Goal: Information Seeking & Learning: Learn about a topic

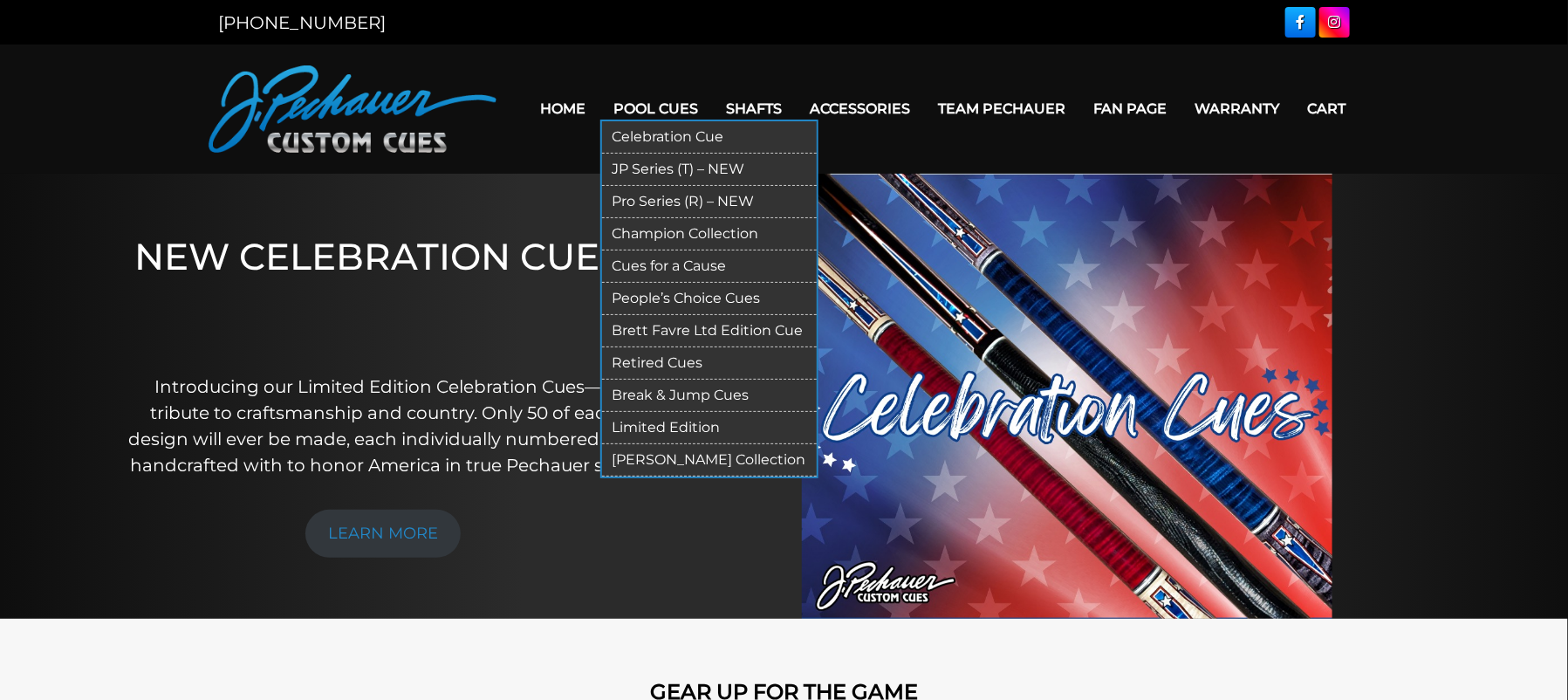
click at [653, 362] on link "Retired Cues" at bounding box center [709, 363] width 215 height 32
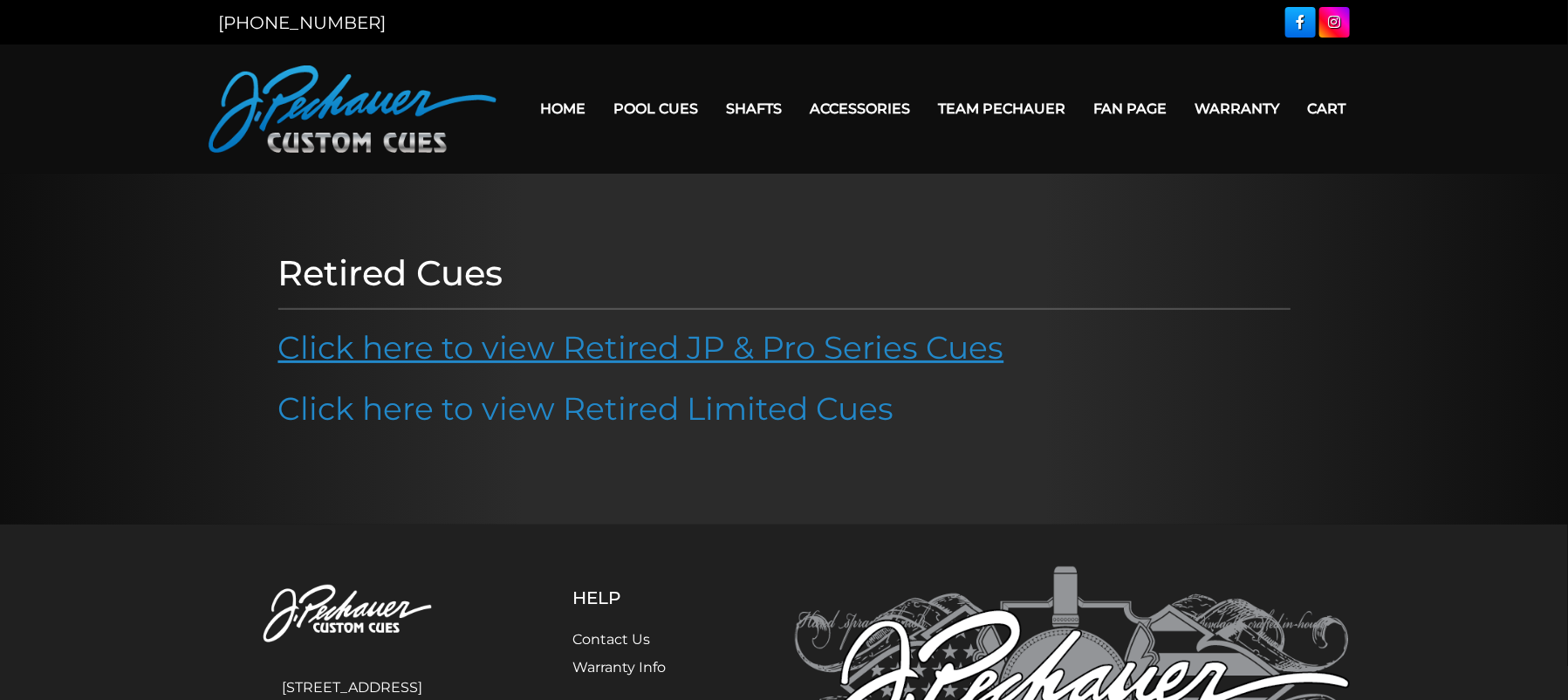
click at [653, 361] on link "Click here to view Retired JP & Pro Series Cues" at bounding box center [641, 346] width 726 height 38
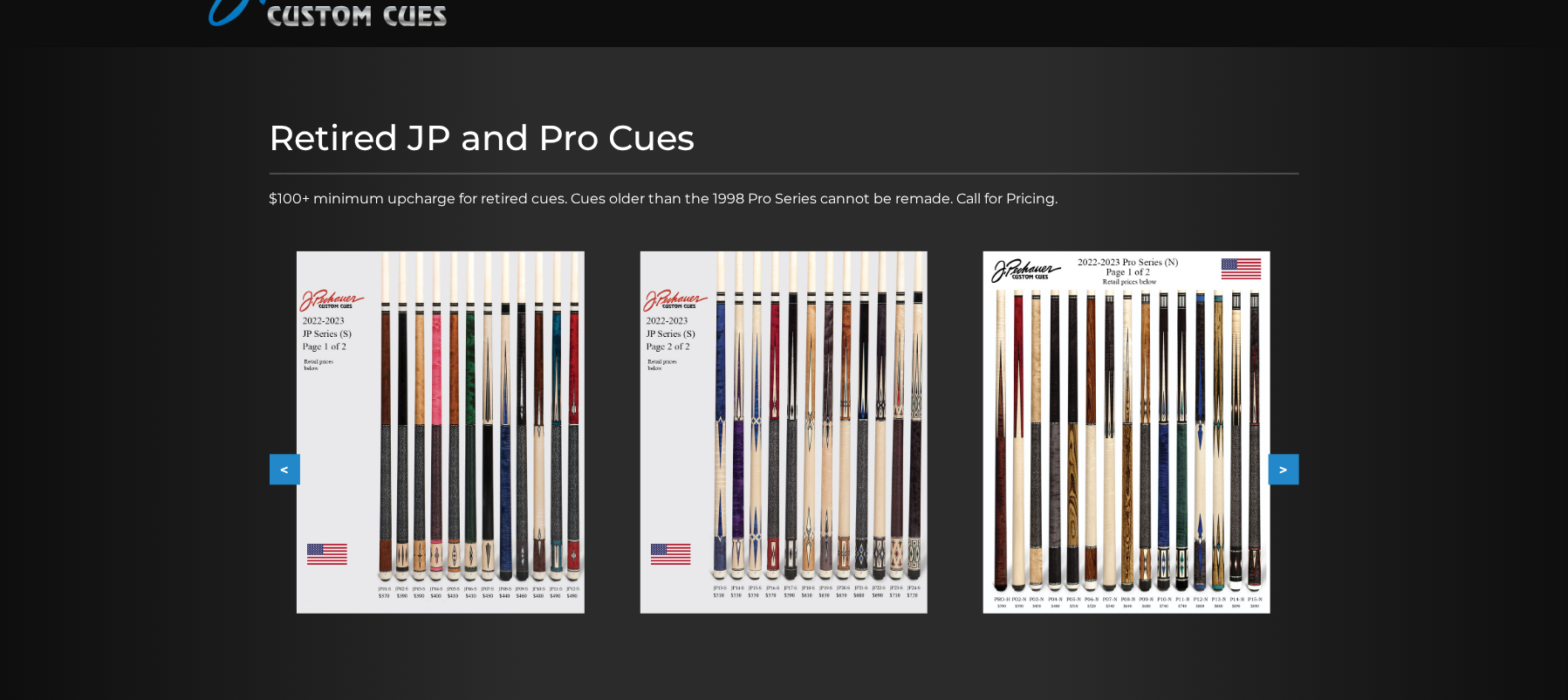
scroll to position [251, 0]
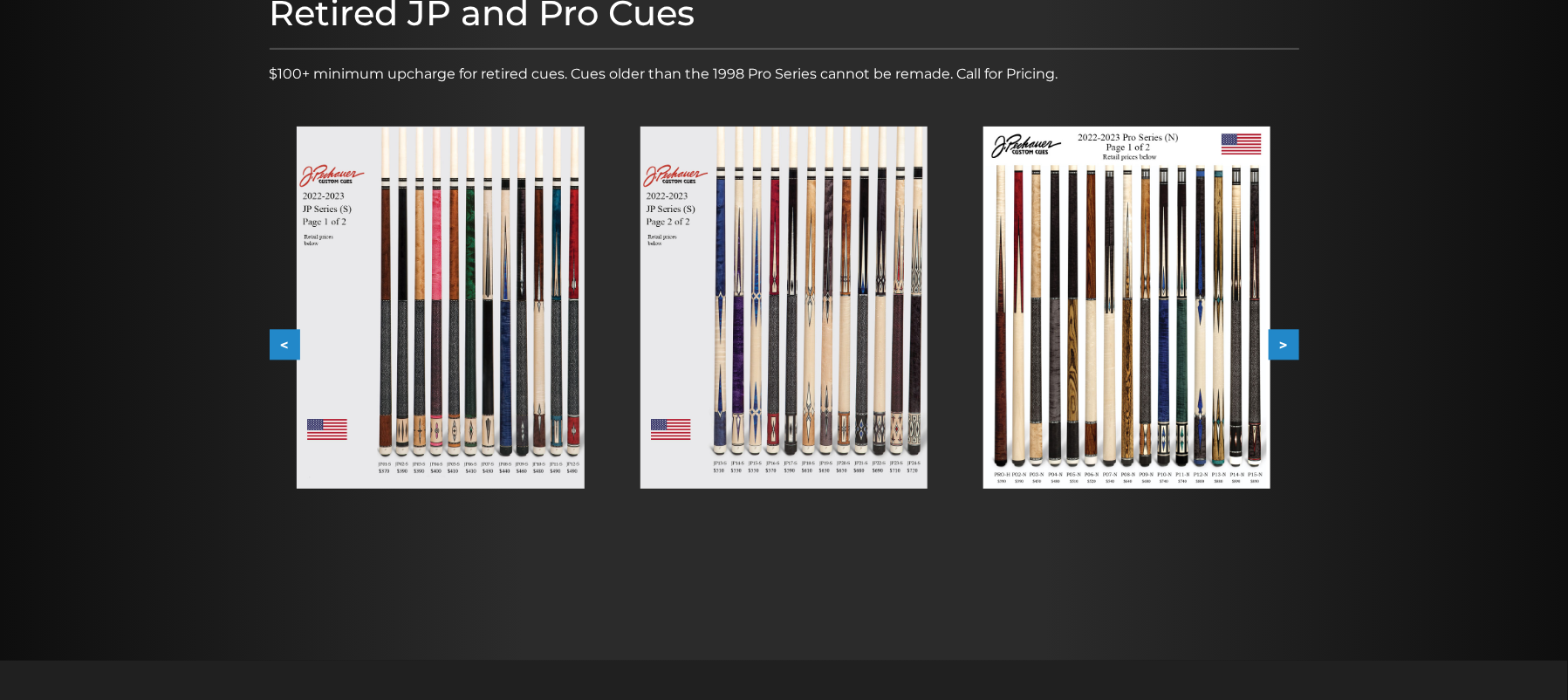
click at [1287, 335] on button ">" at bounding box center [1284, 344] width 30 height 30
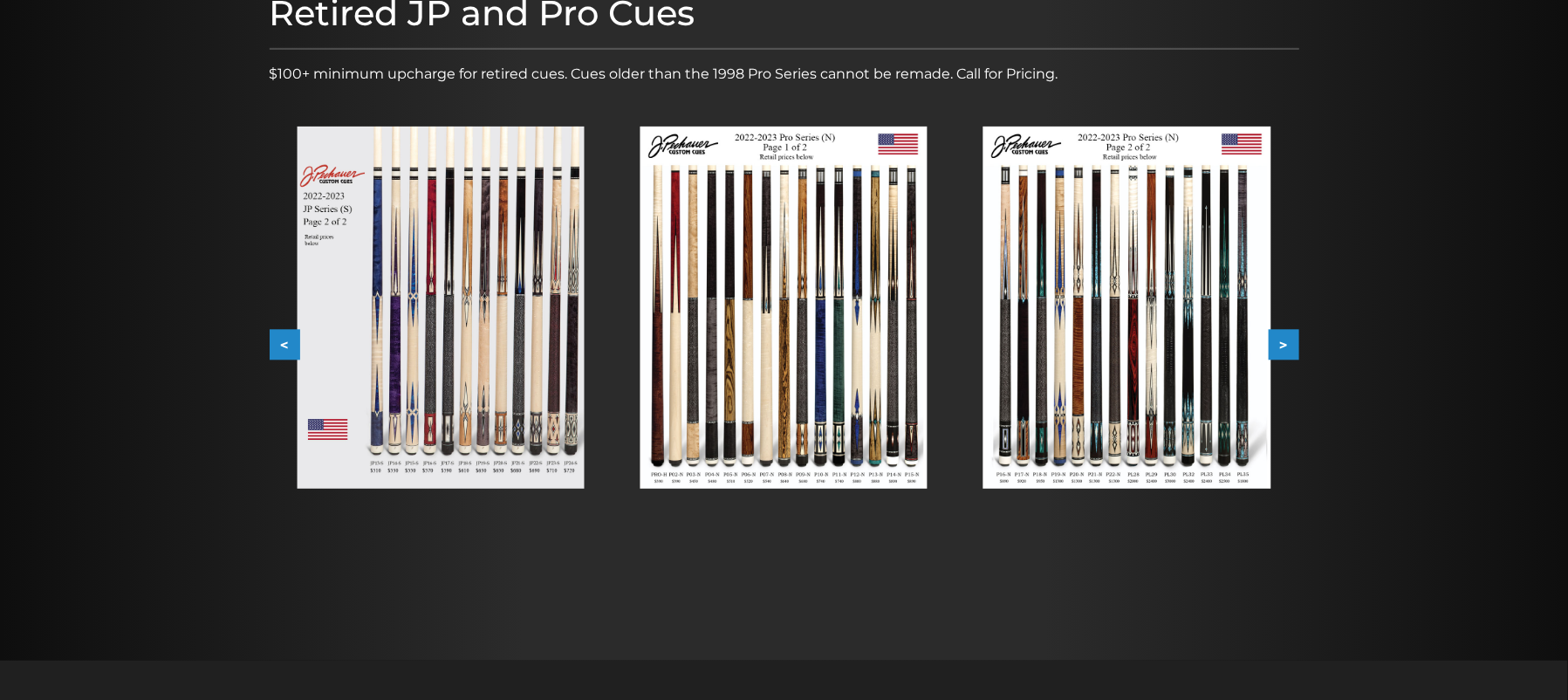
click at [1120, 287] on img at bounding box center [1126, 307] width 287 height 362
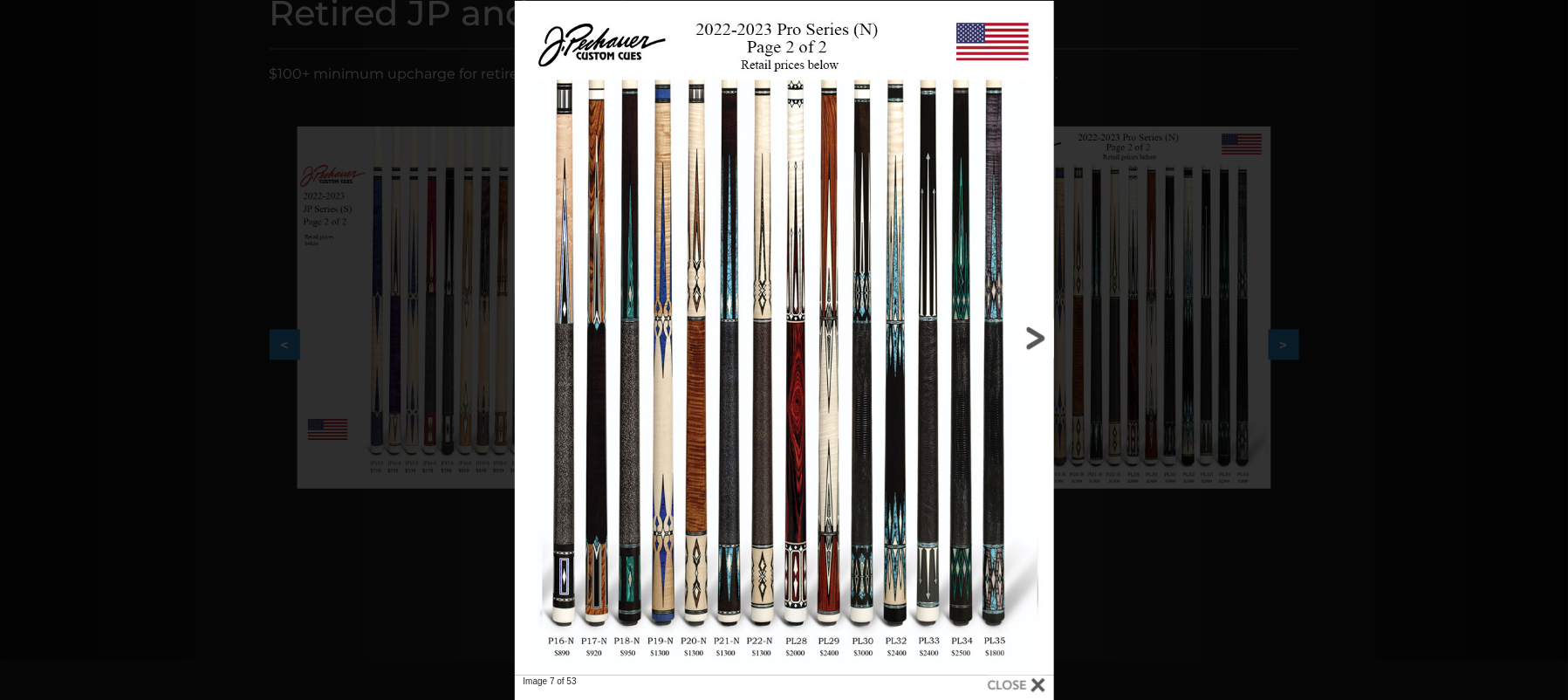
click at [1027, 334] on link at bounding box center [932, 338] width 242 height 675
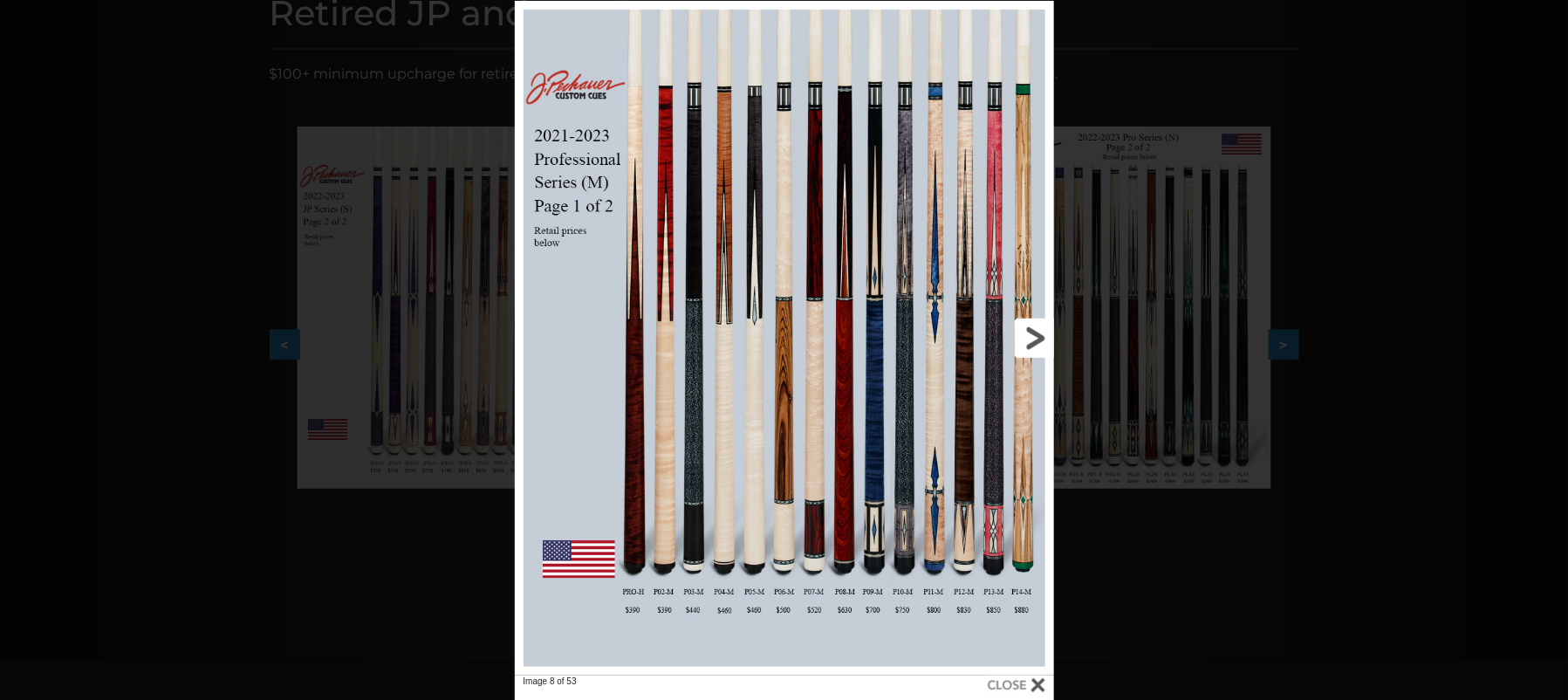
click at [1027, 334] on link at bounding box center [932, 338] width 242 height 675
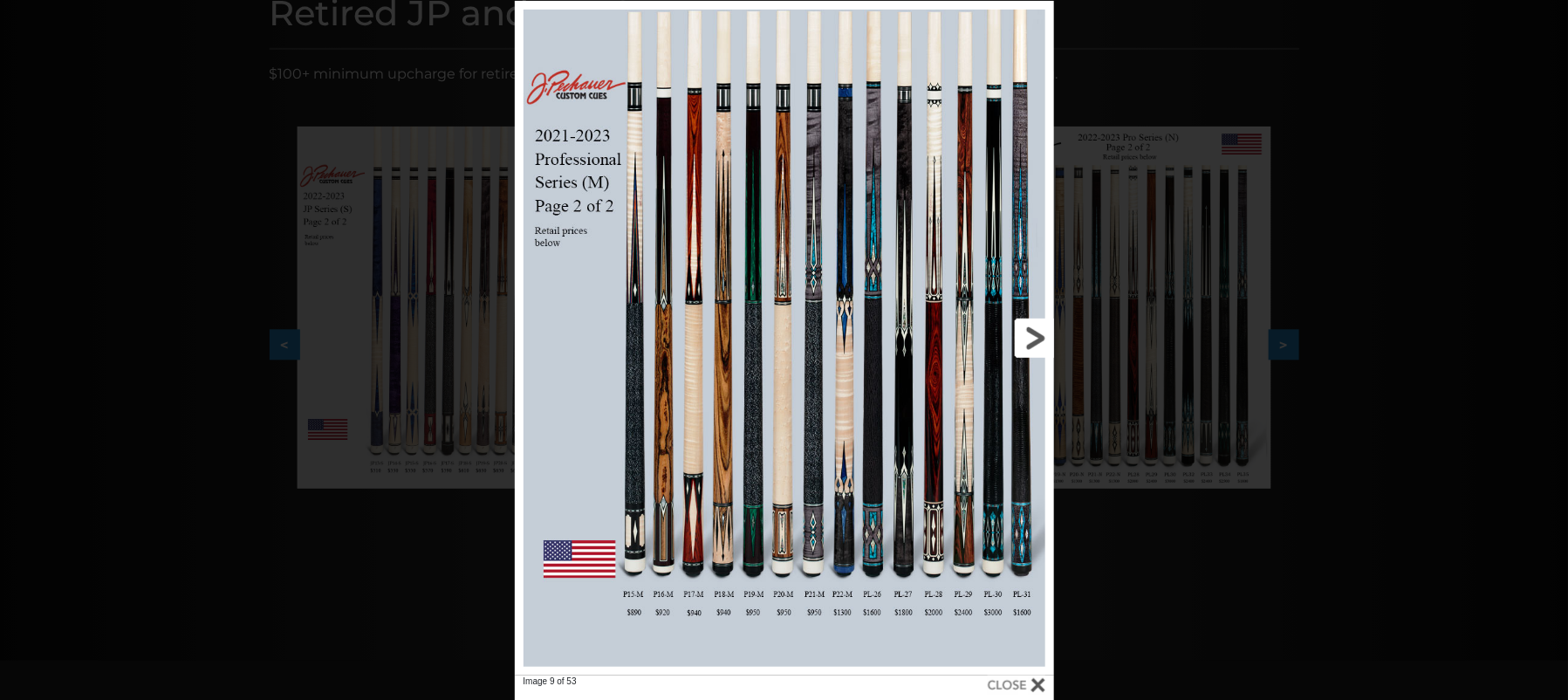
click at [1027, 334] on link at bounding box center [932, 338] width 242 height 675
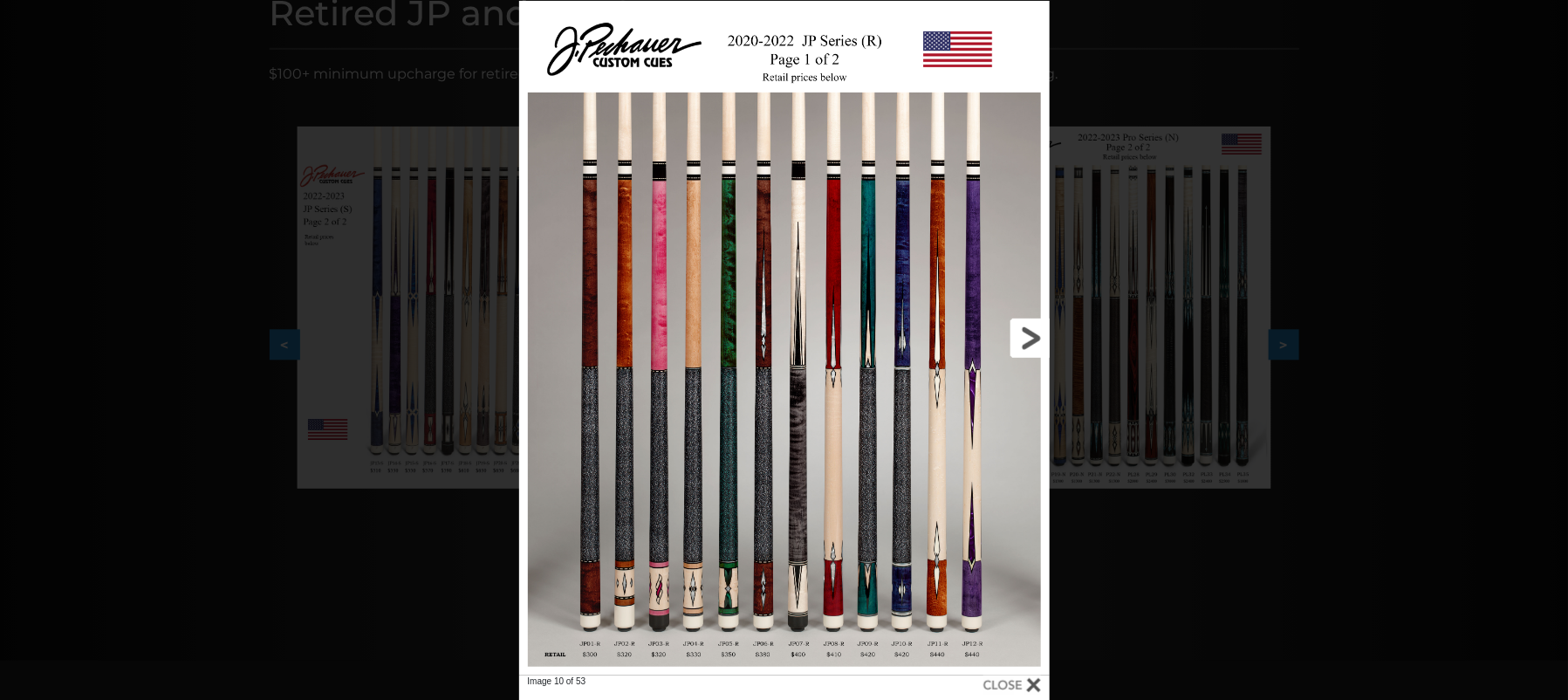
click at [1023, 373] on link at bounding box center [931, 338] width 239 height 675
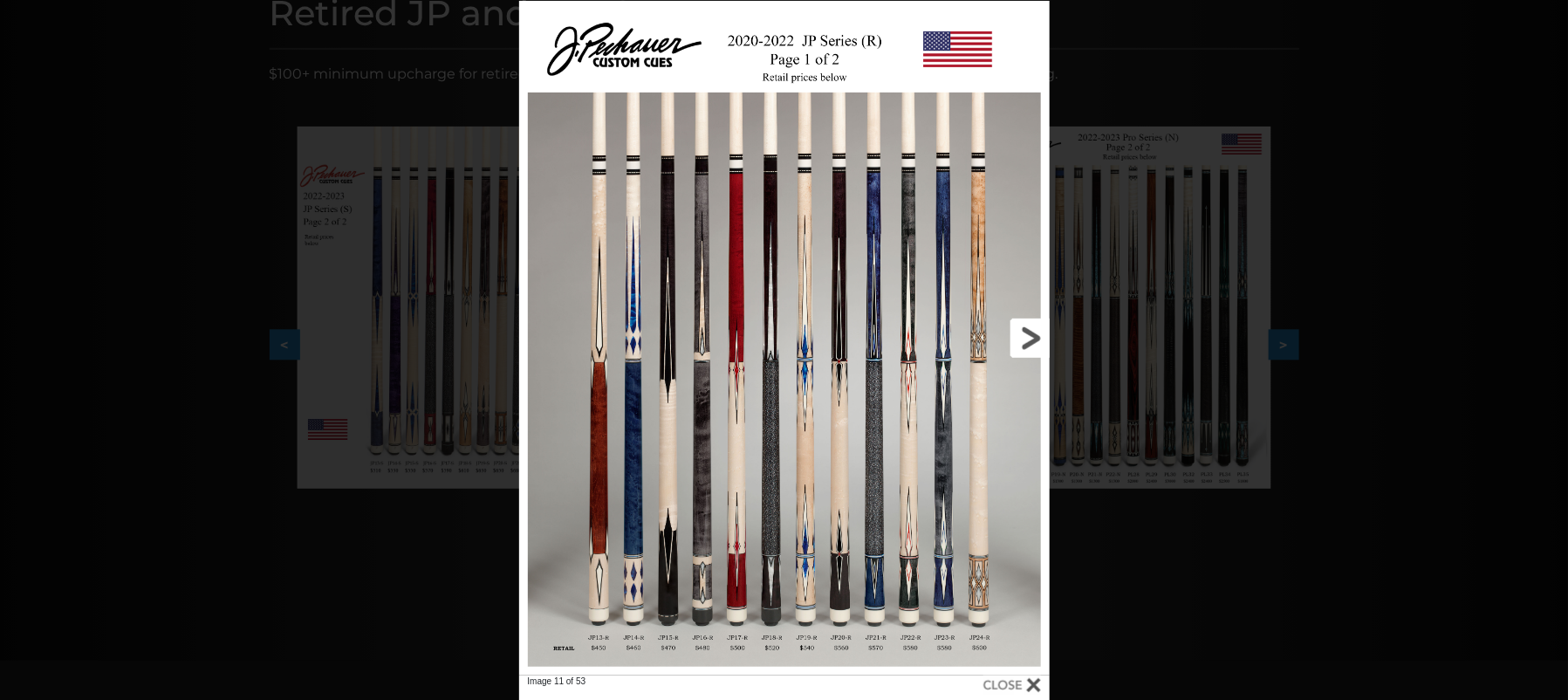
click at [1033, 333] on link at bounding box center [931, 338] width 239 height 675
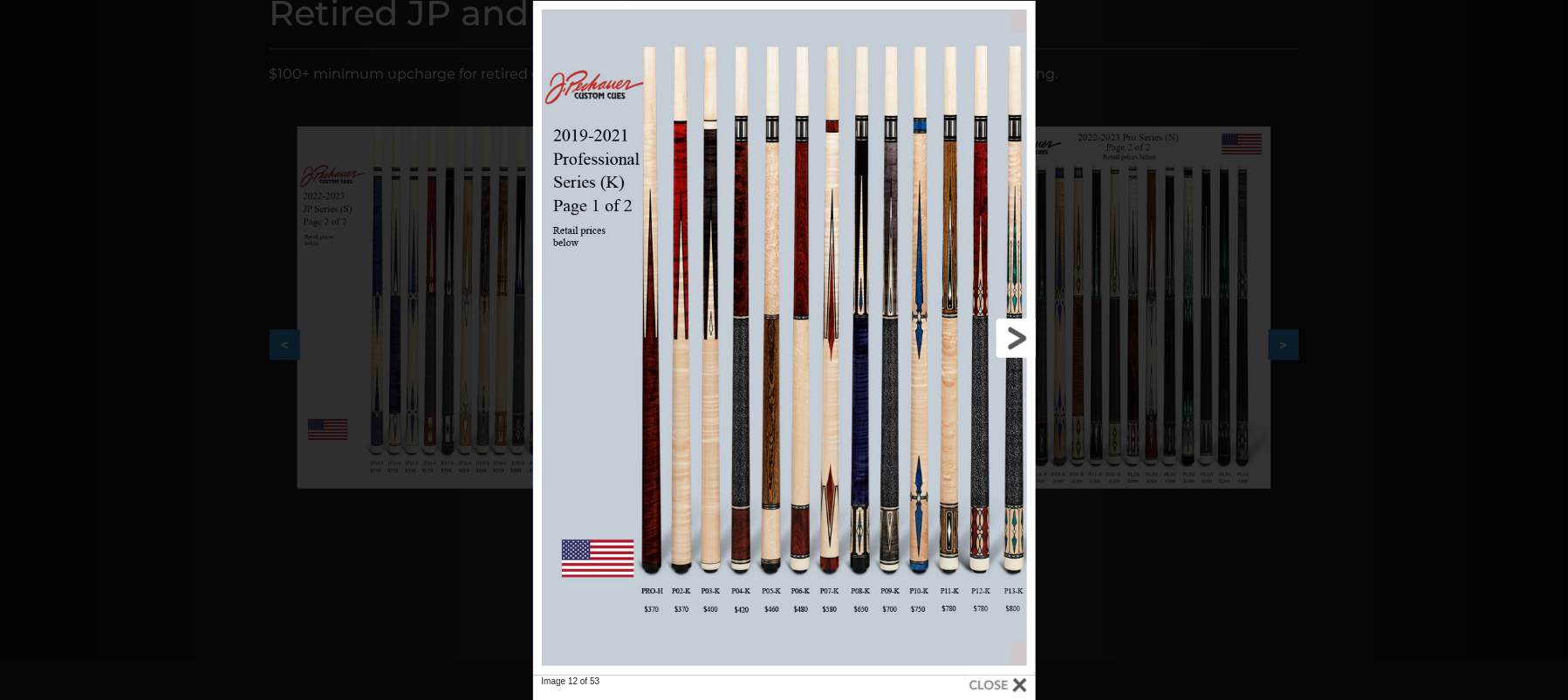
click at [1032, 334] on link at bounding box center [922, 338] width 226 height 675
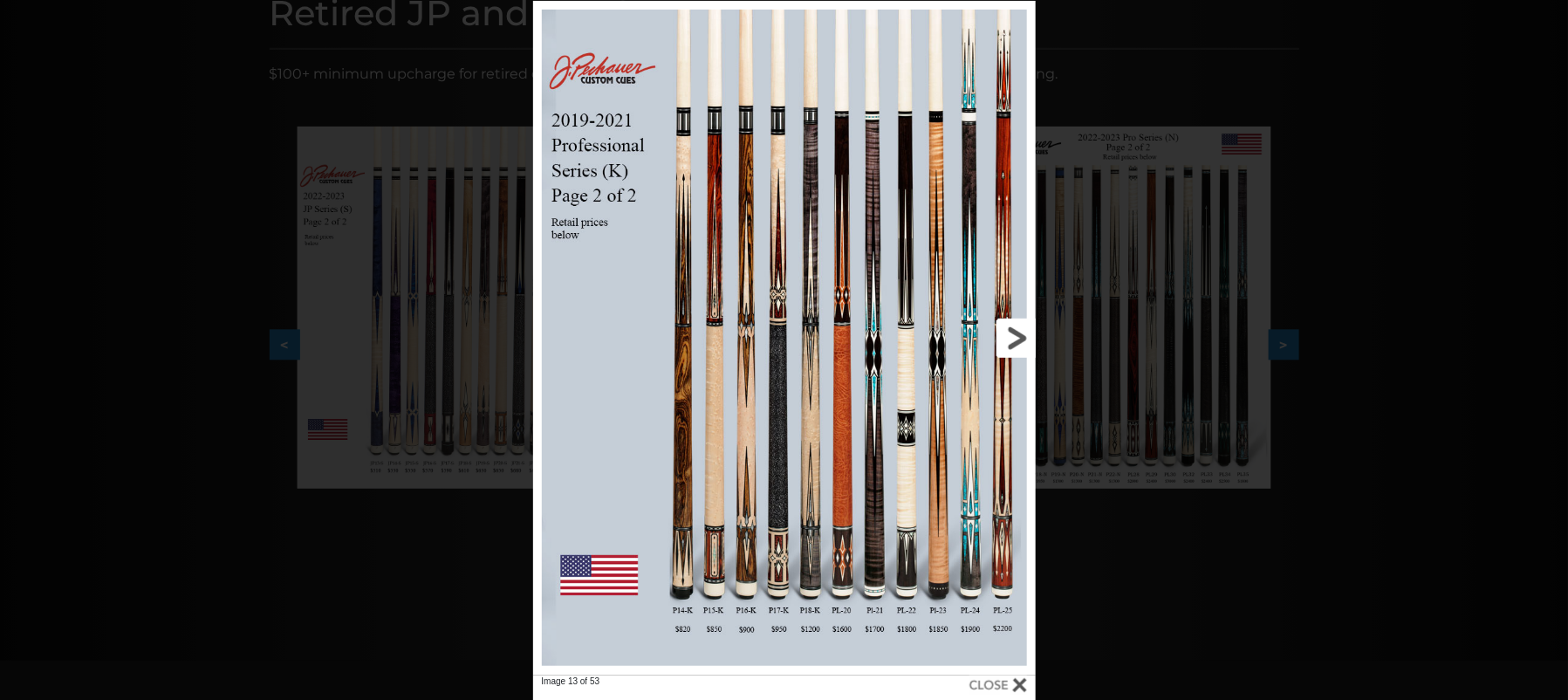
click at [1032, 334] on link at bounding box center [922, 338] width 226 height 675
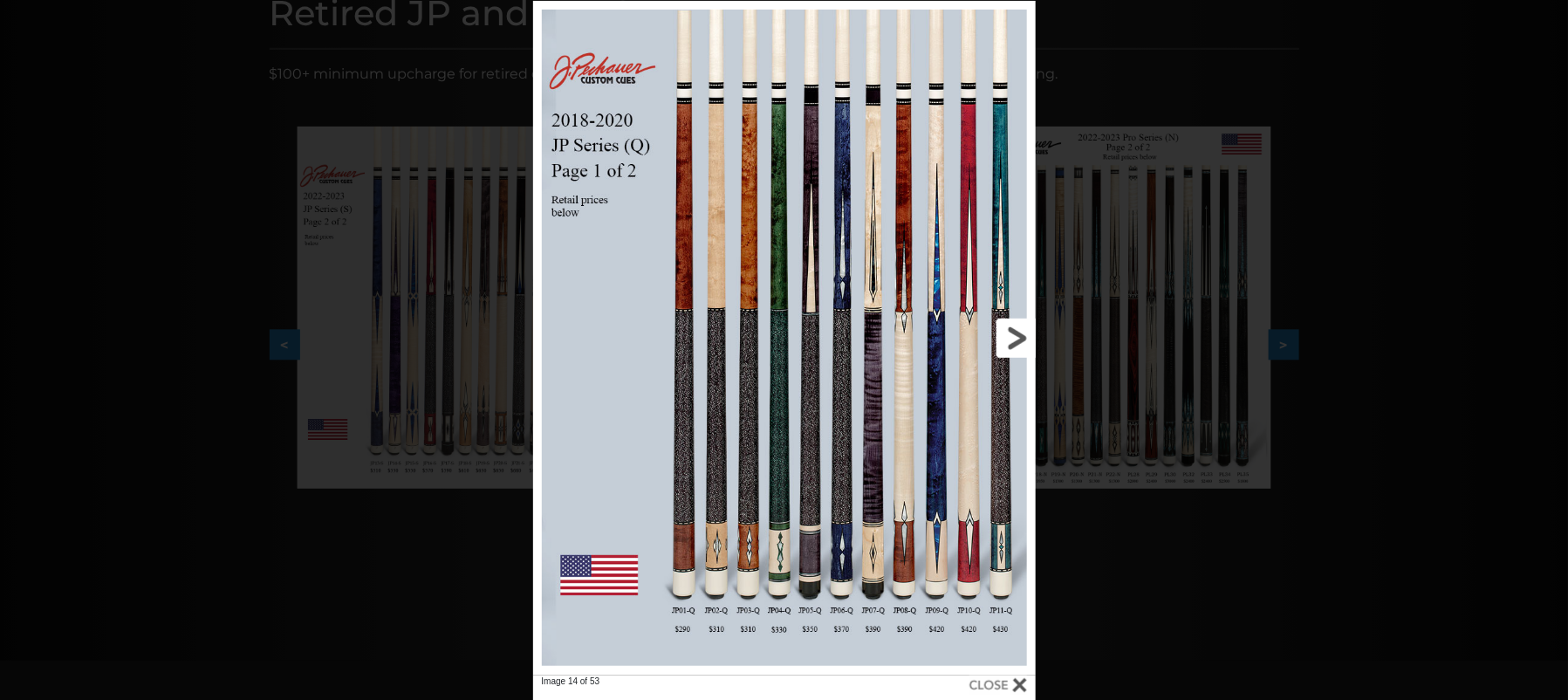
click at [1032, 333] on link at bounding box center [922, 338] width 226 height 675
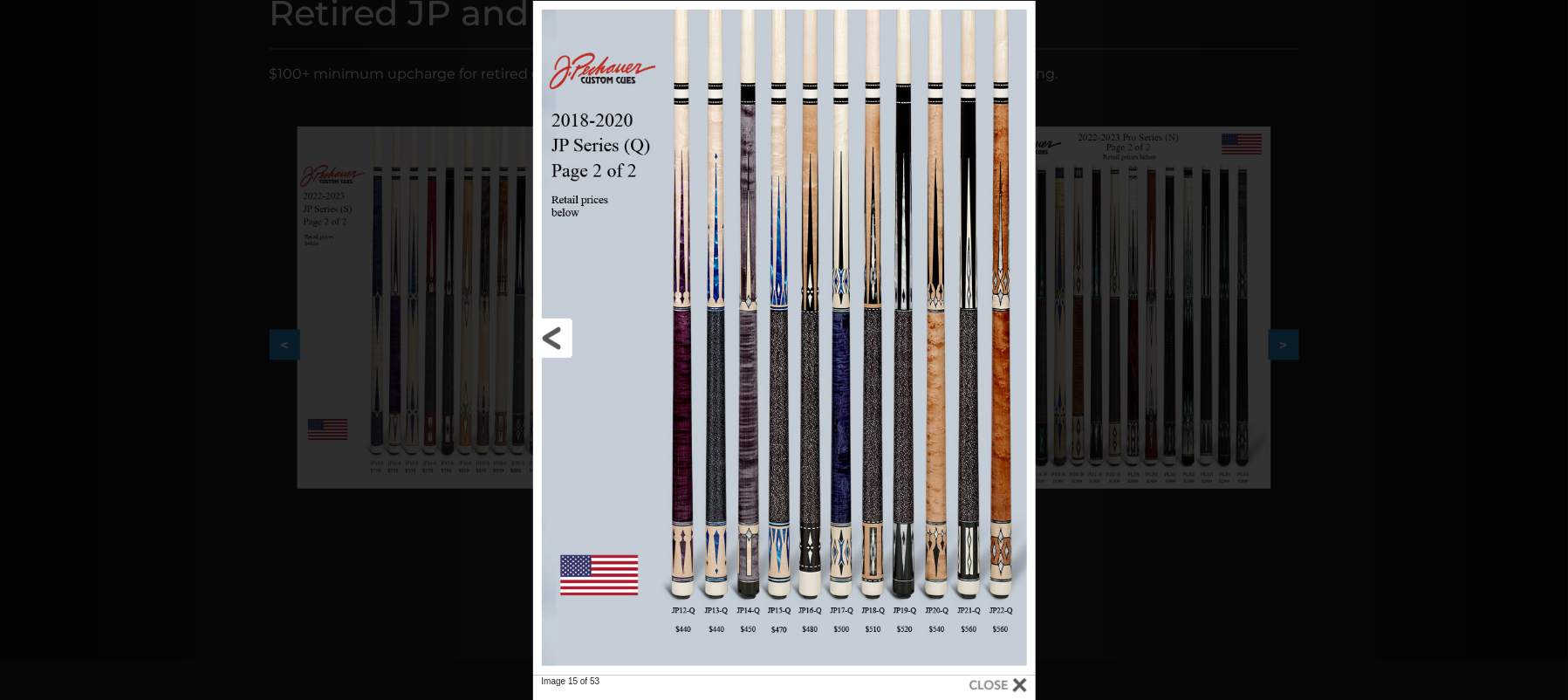
click at [556, 333] on link at bounding box center [646, 338] width 226 height 675
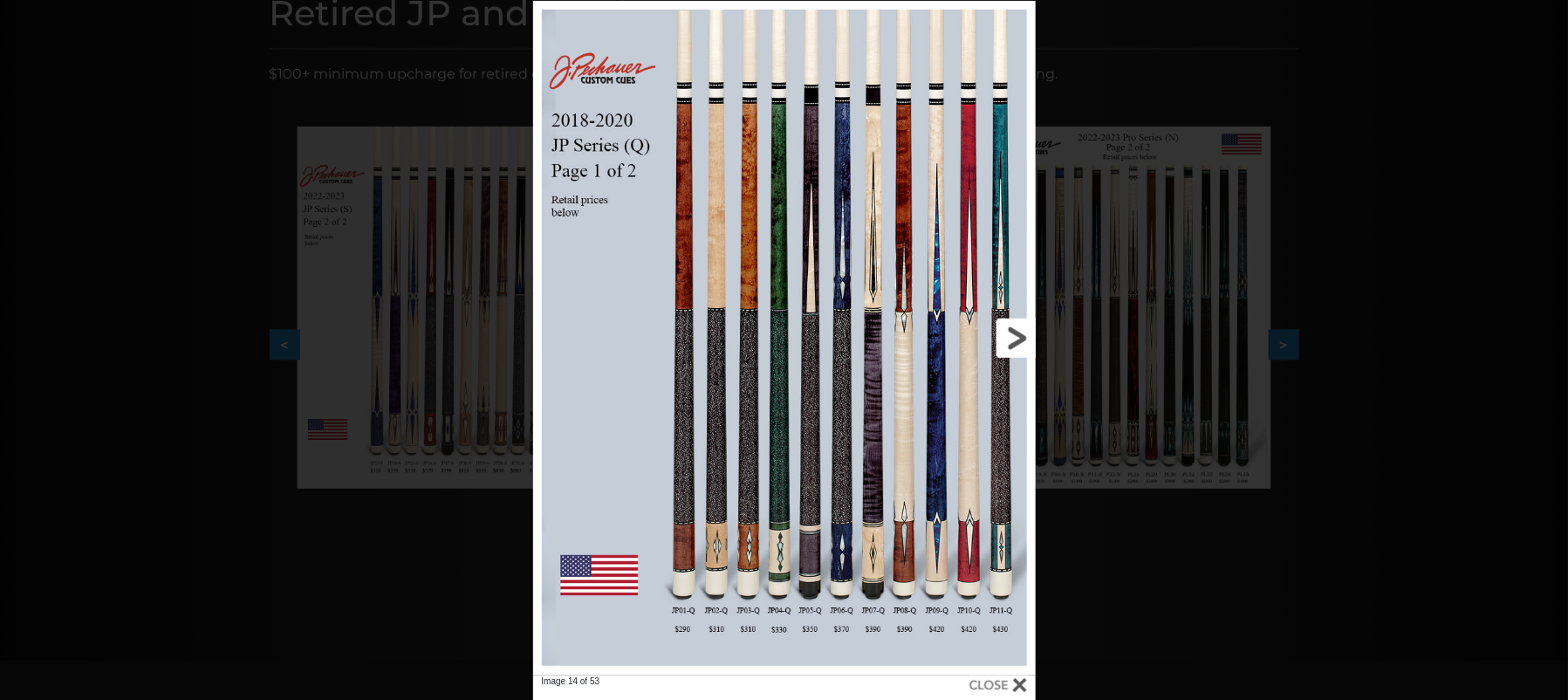
click at [1011, 339] on link at bounding box center [922, 338] width 226 height 675
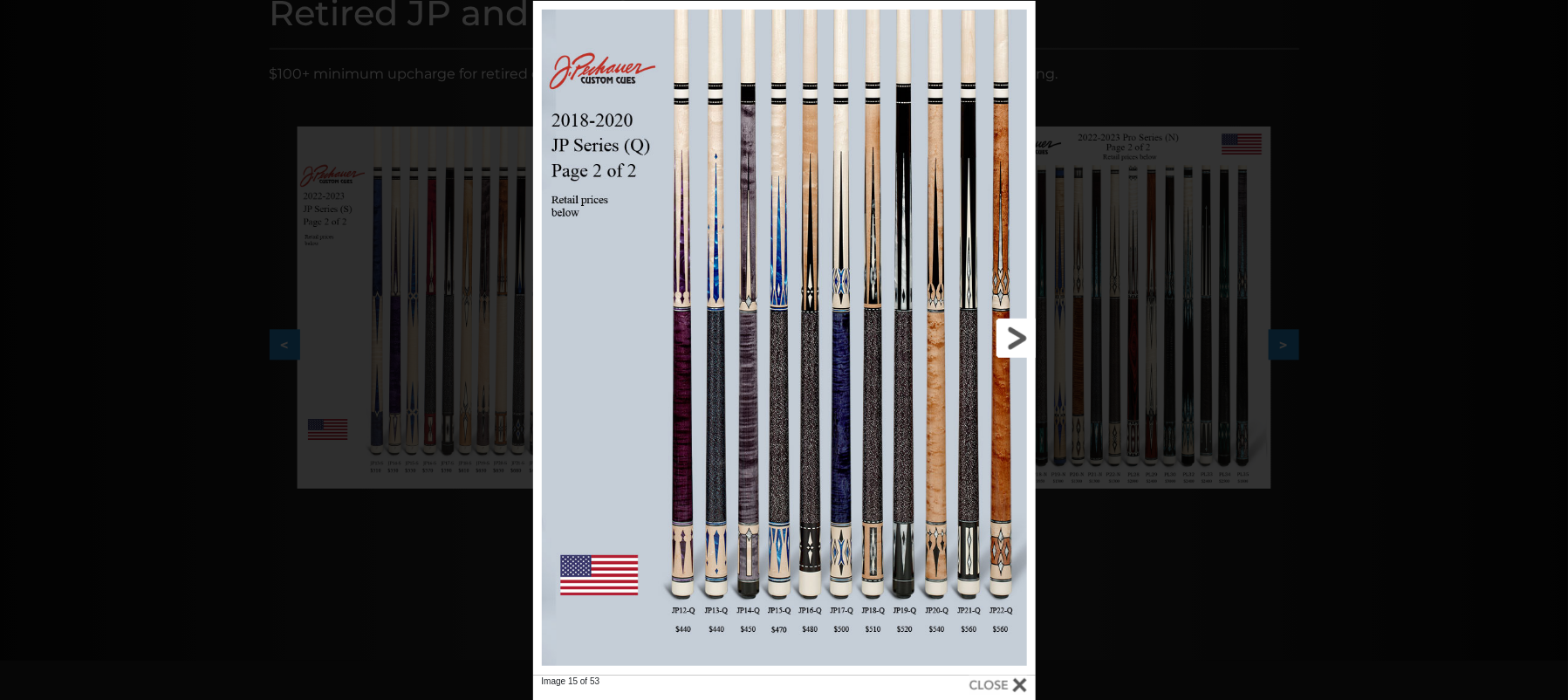
click at [1012, 335] on link at bounding box center [922, 338] width 226 height 675
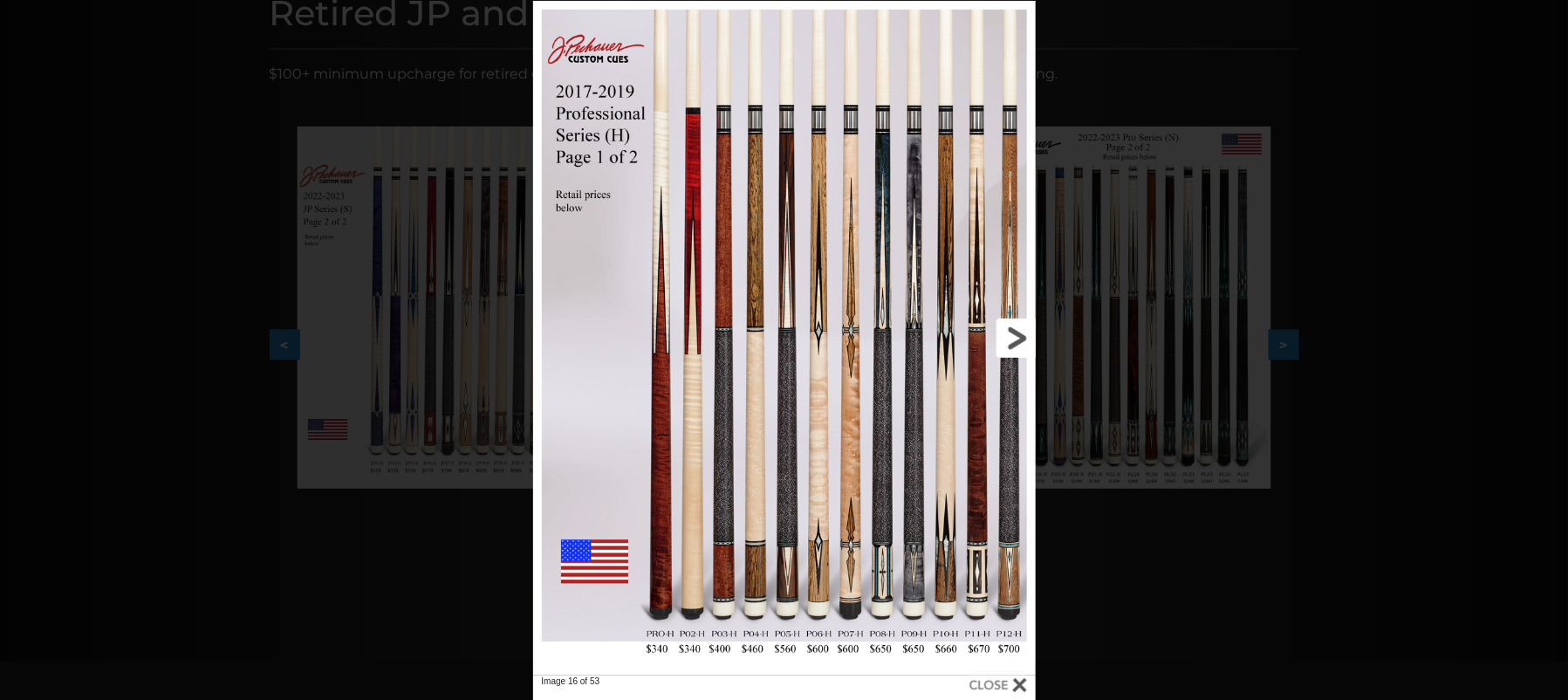
click at [1010, 336] on link at bounding box center [922, 338] width 226 height 675
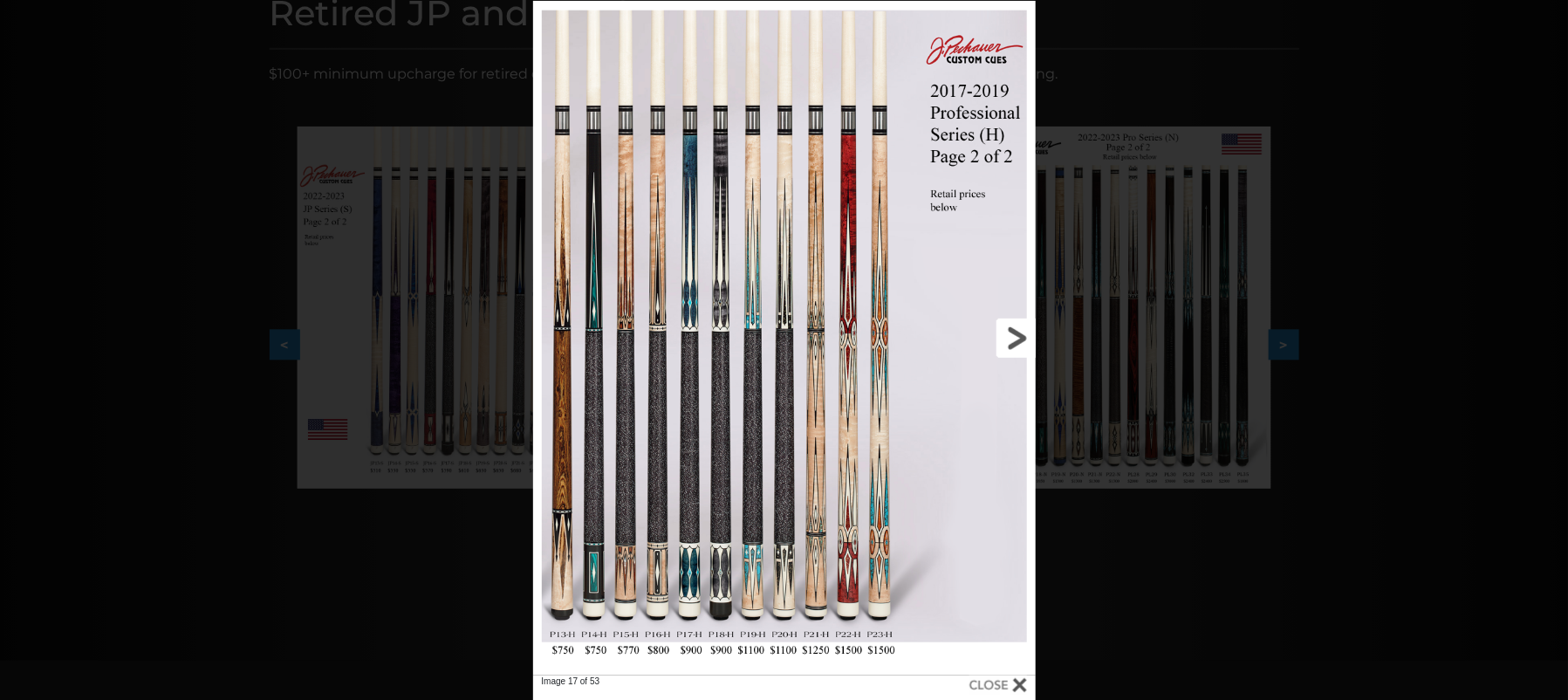
click at [1010, 336] on link at bounding box center [922, 338] width 226 height 675
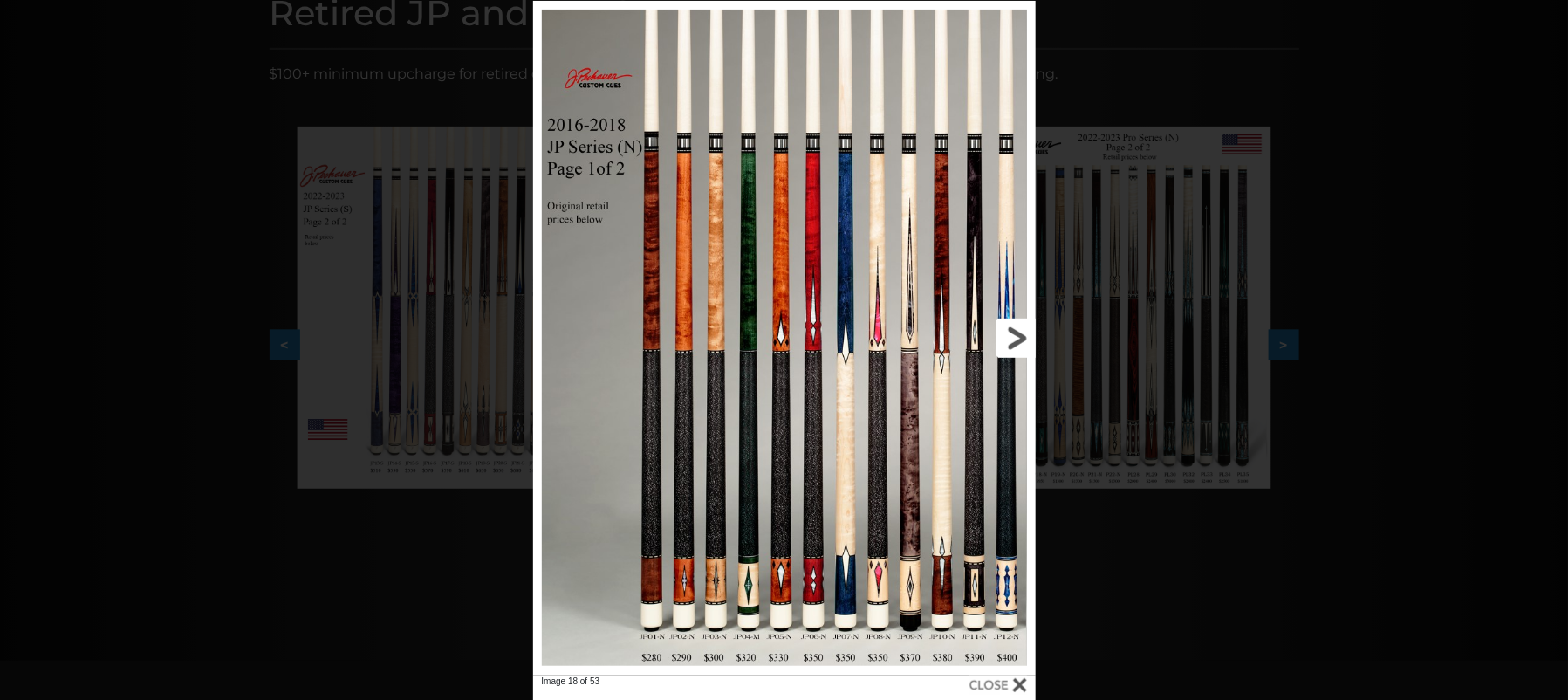
click at [1010, 333] on link at bounding box center [922, 338] width 226 height 675
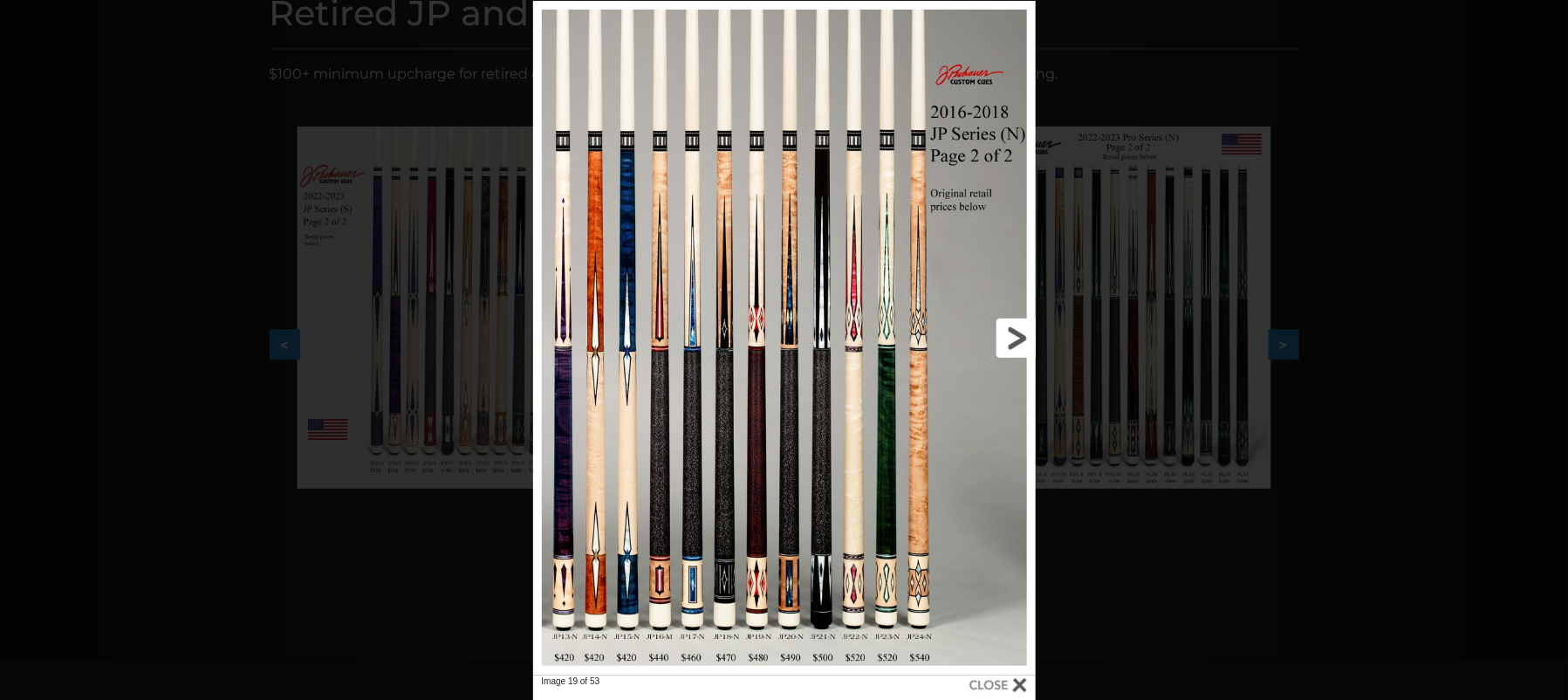
click at [1010, 334] on link at bounding box center [922, 338] width 226 height 675
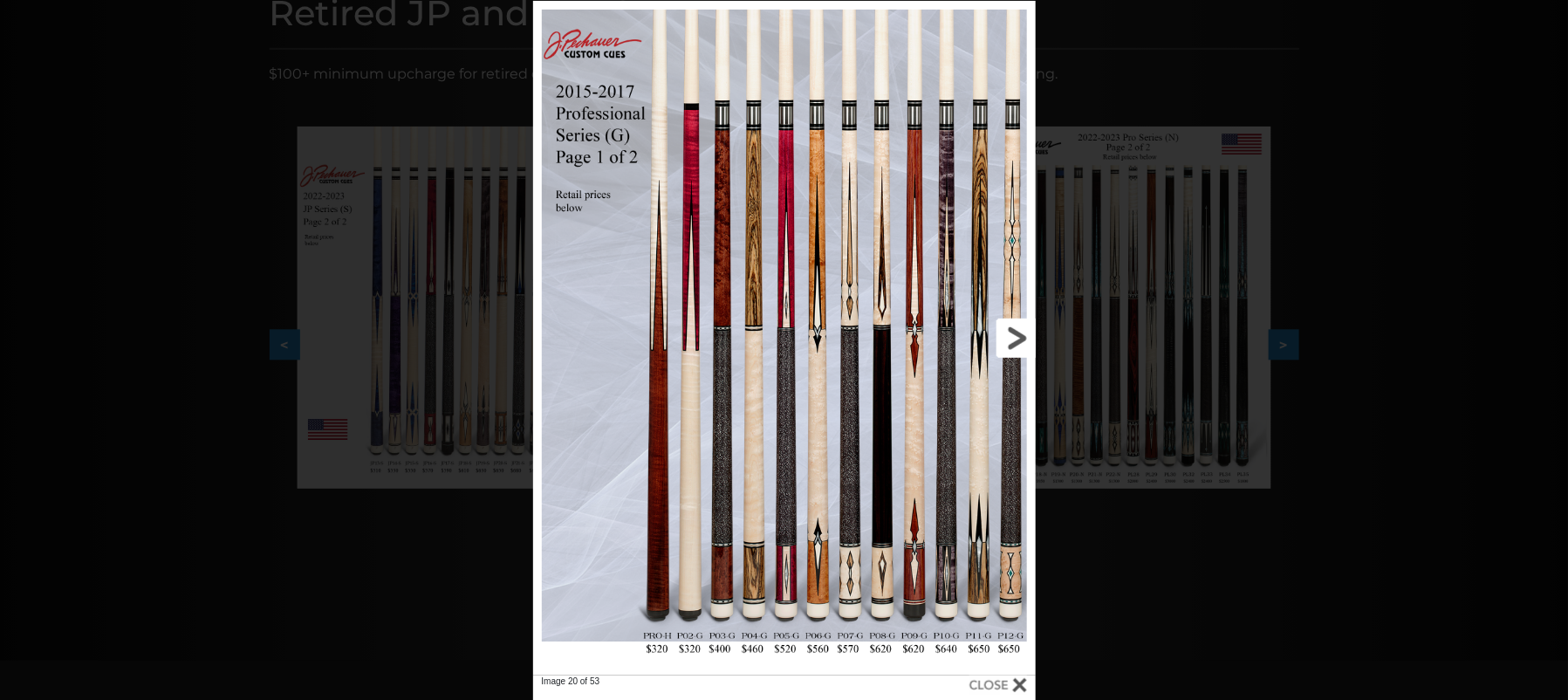
click at [1010, 334] on link at bounding box center [922, 338] width 226 height 675
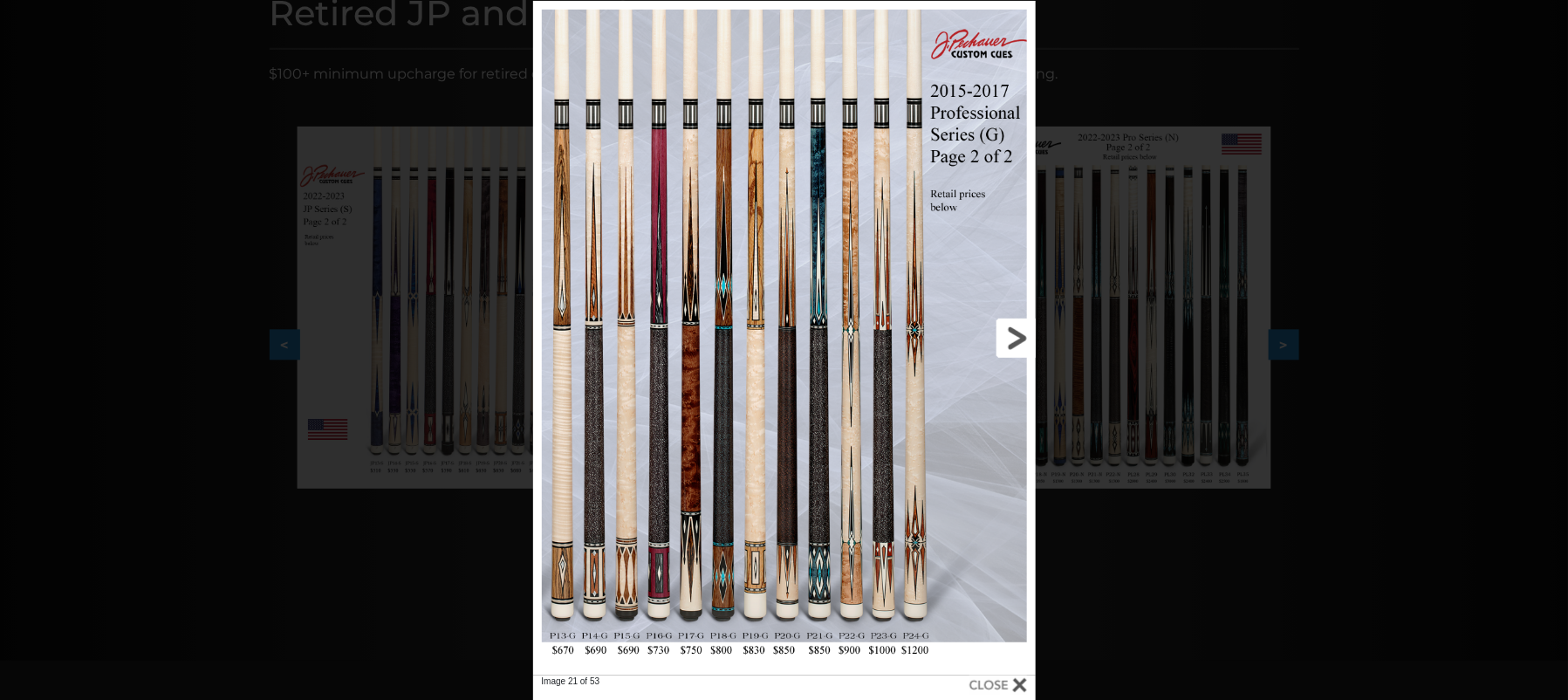
click at [1010, 334] on link at bounding box center [922, 338] width 226 height 675
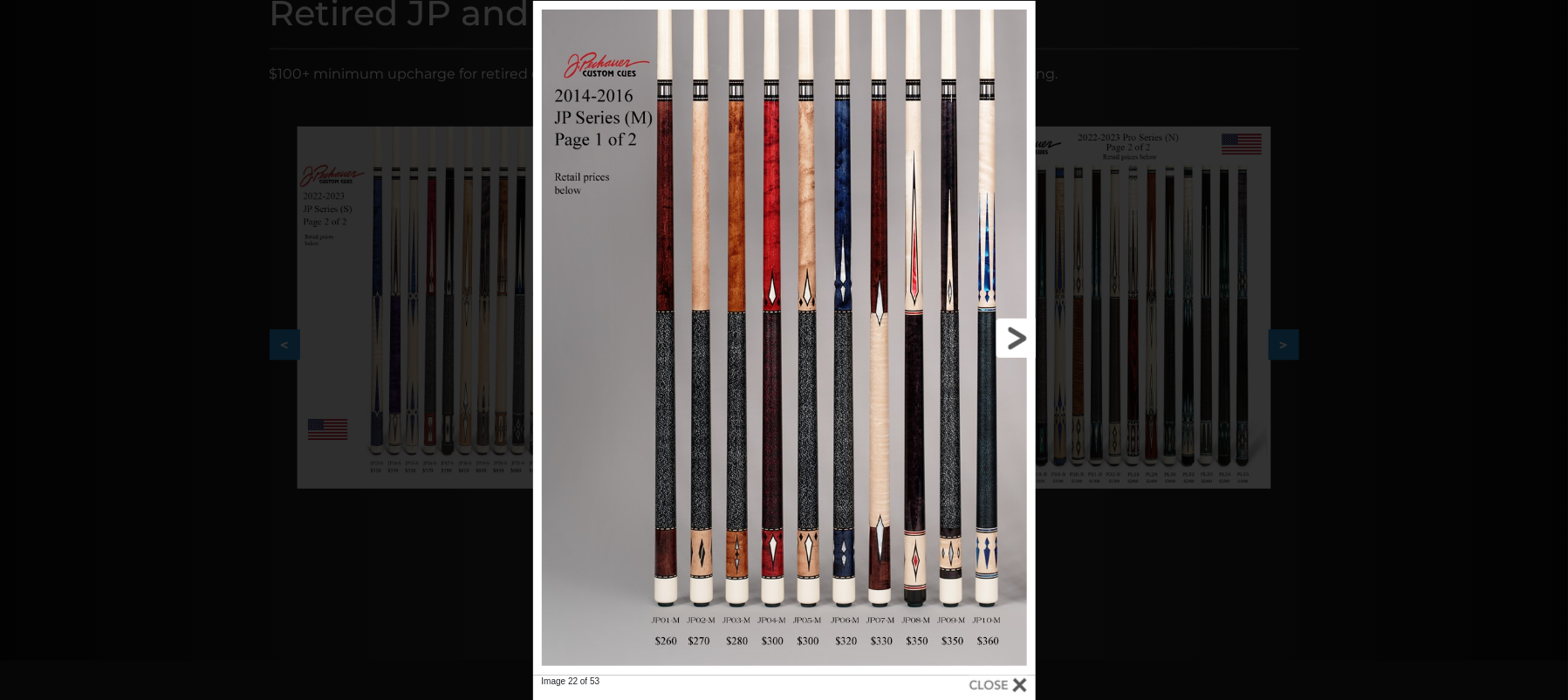
click at [1010, 334] on link at bounding box center [922, 338] width 226 height 675
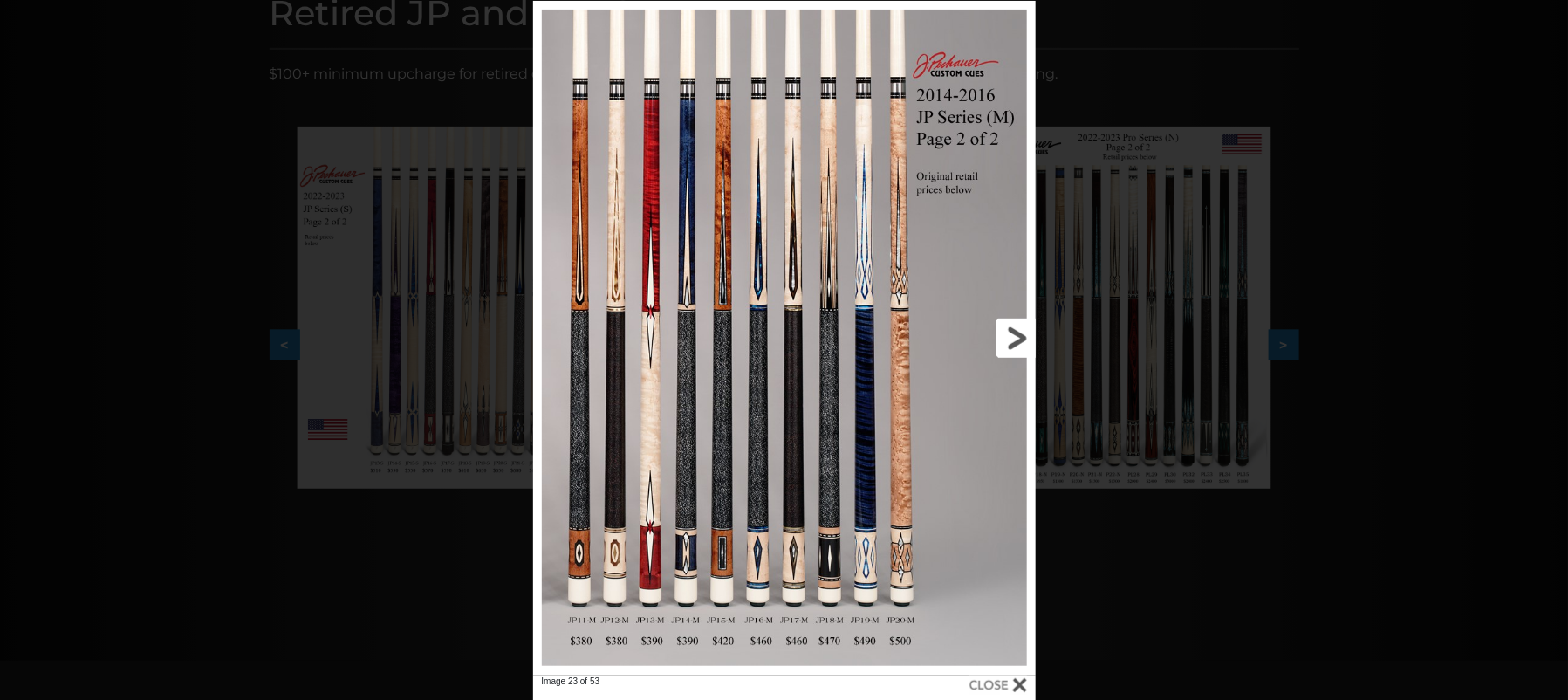
click at [1010, 334] on link at bounding box center [922, 338] width 226 height 675
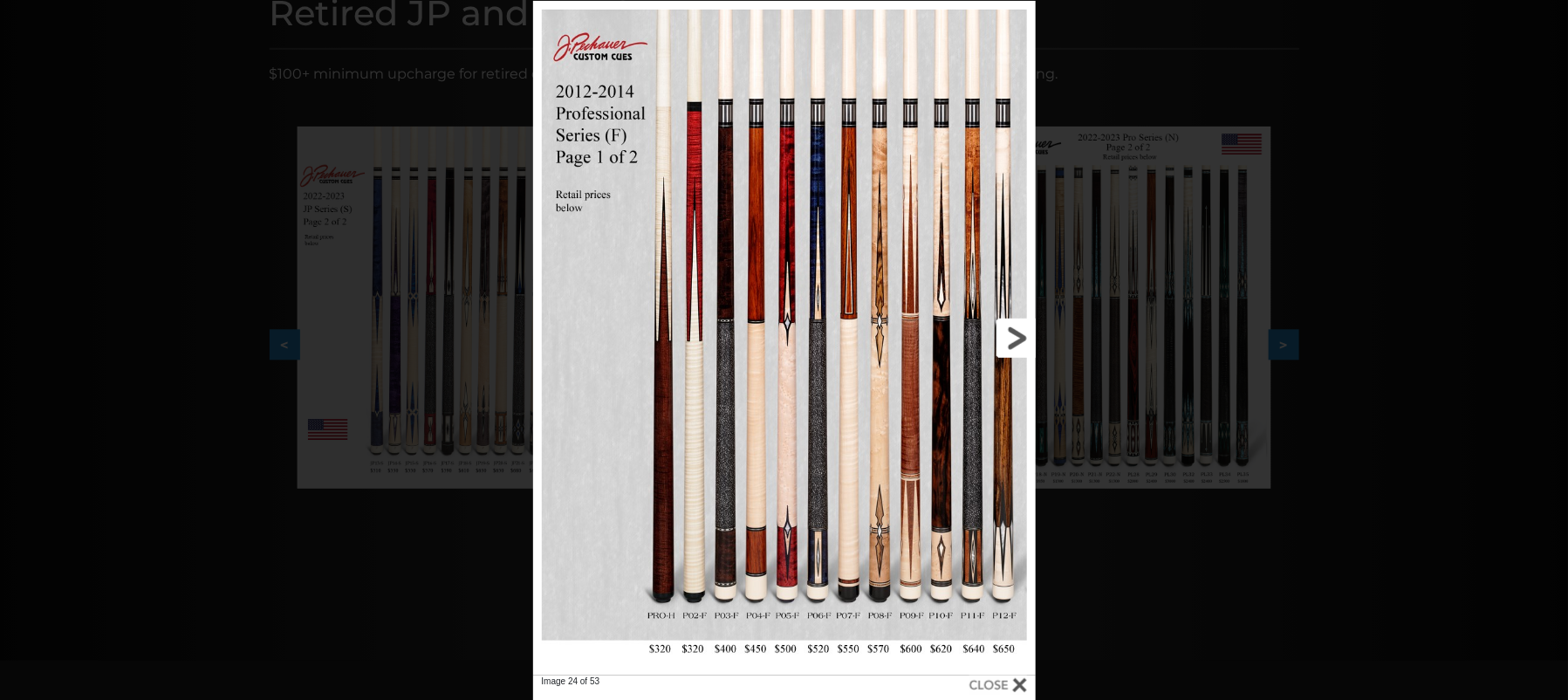
click at [1010, 334] on link at bounding box center [922, 338] width 226 height 675
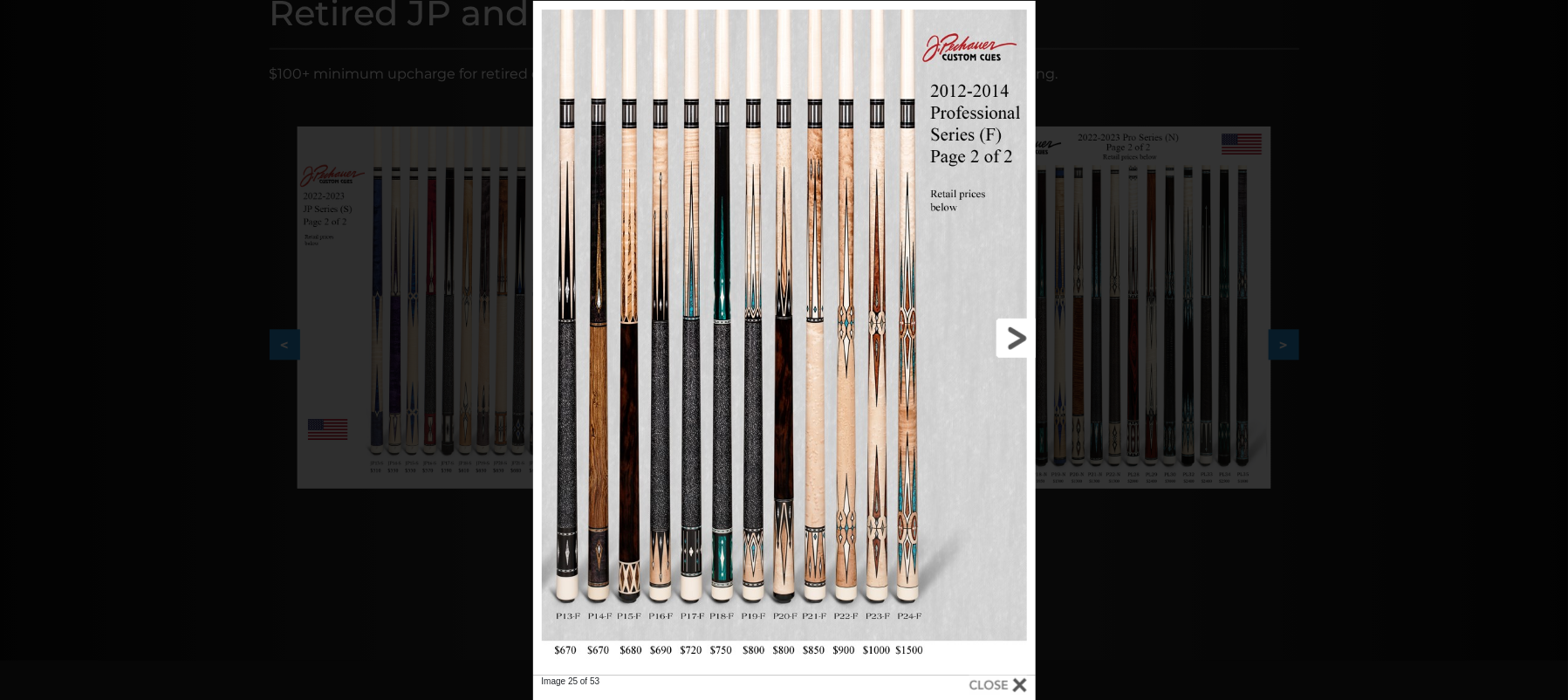
click at [1010, 334] on link at bounding box center [922, 338] width 226 height 675
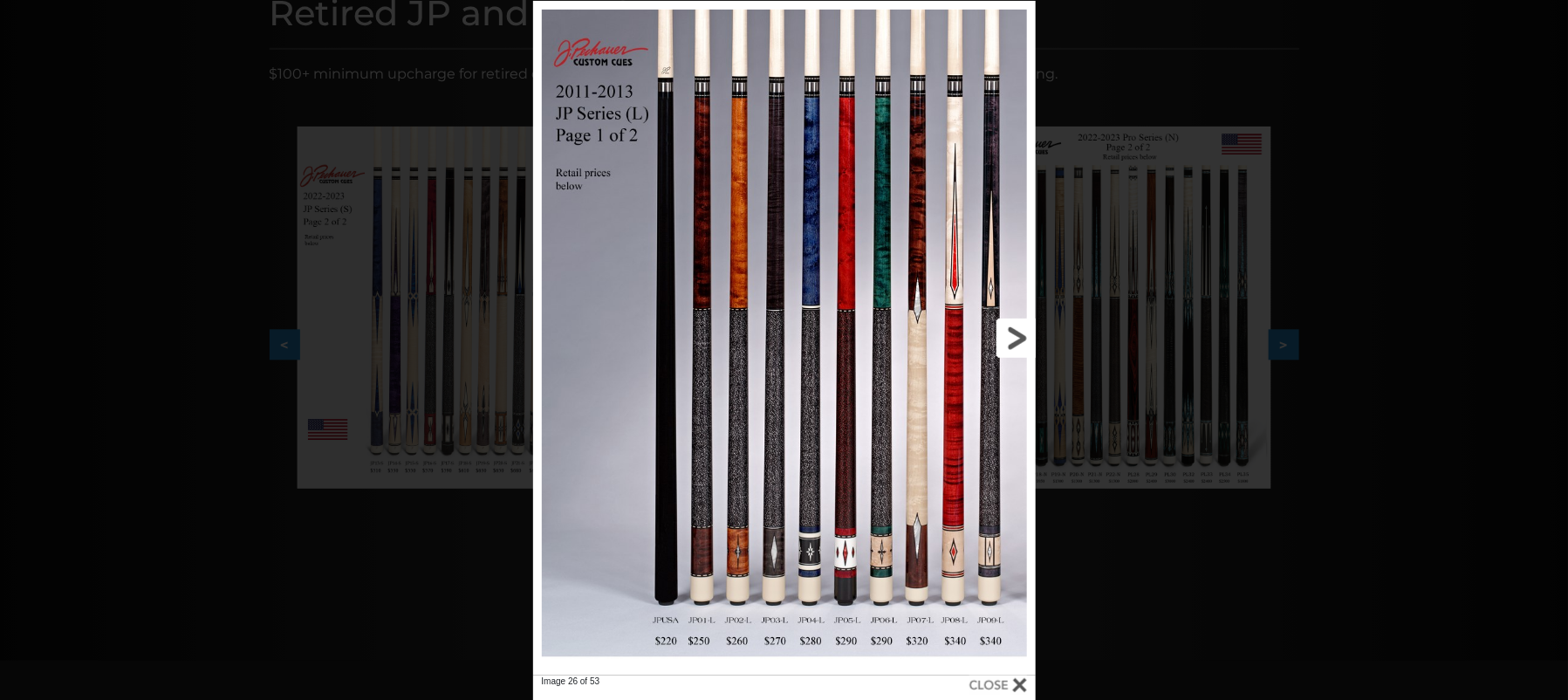
click at [1010, 334] on link at bounding box center [922, 338] width 226 height 675
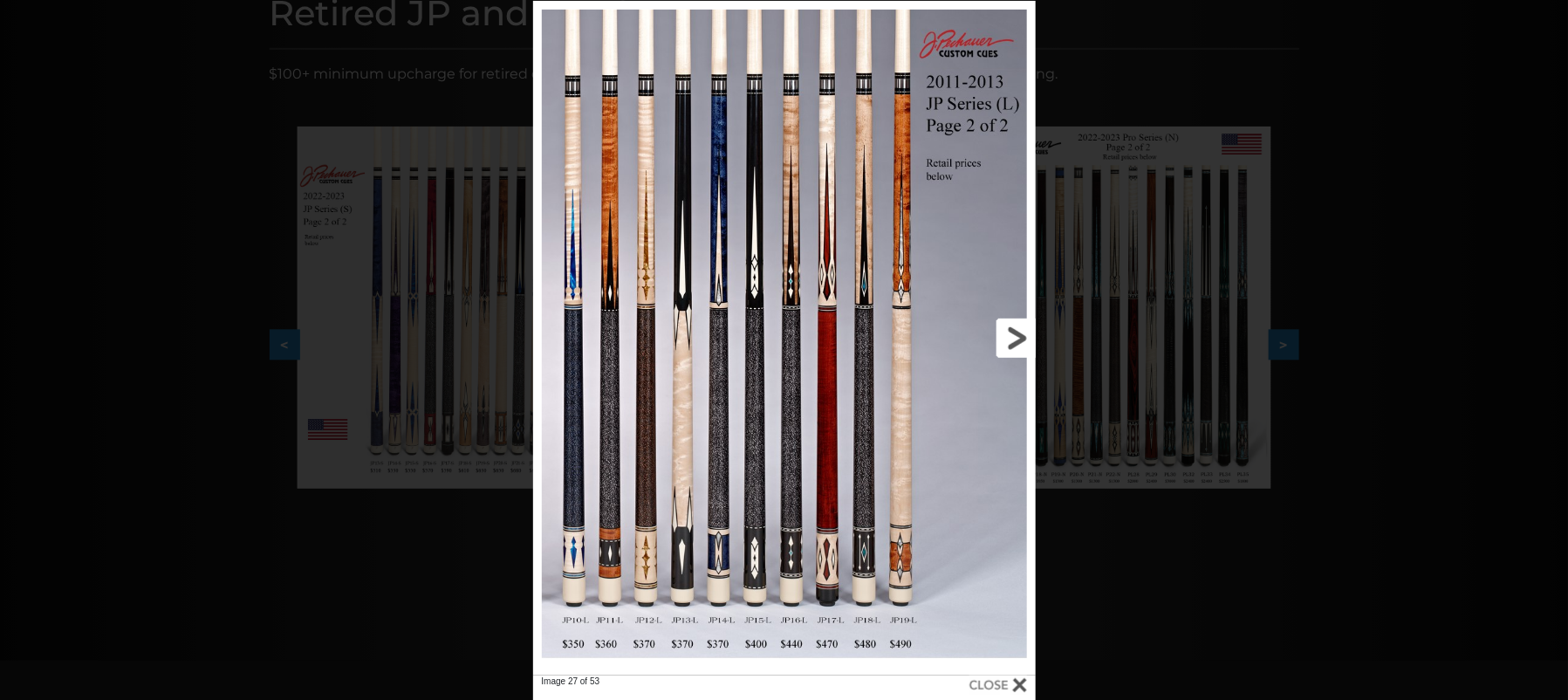
click at [1010, 334] on link at bounding box center [922, 338] width 226 height 675
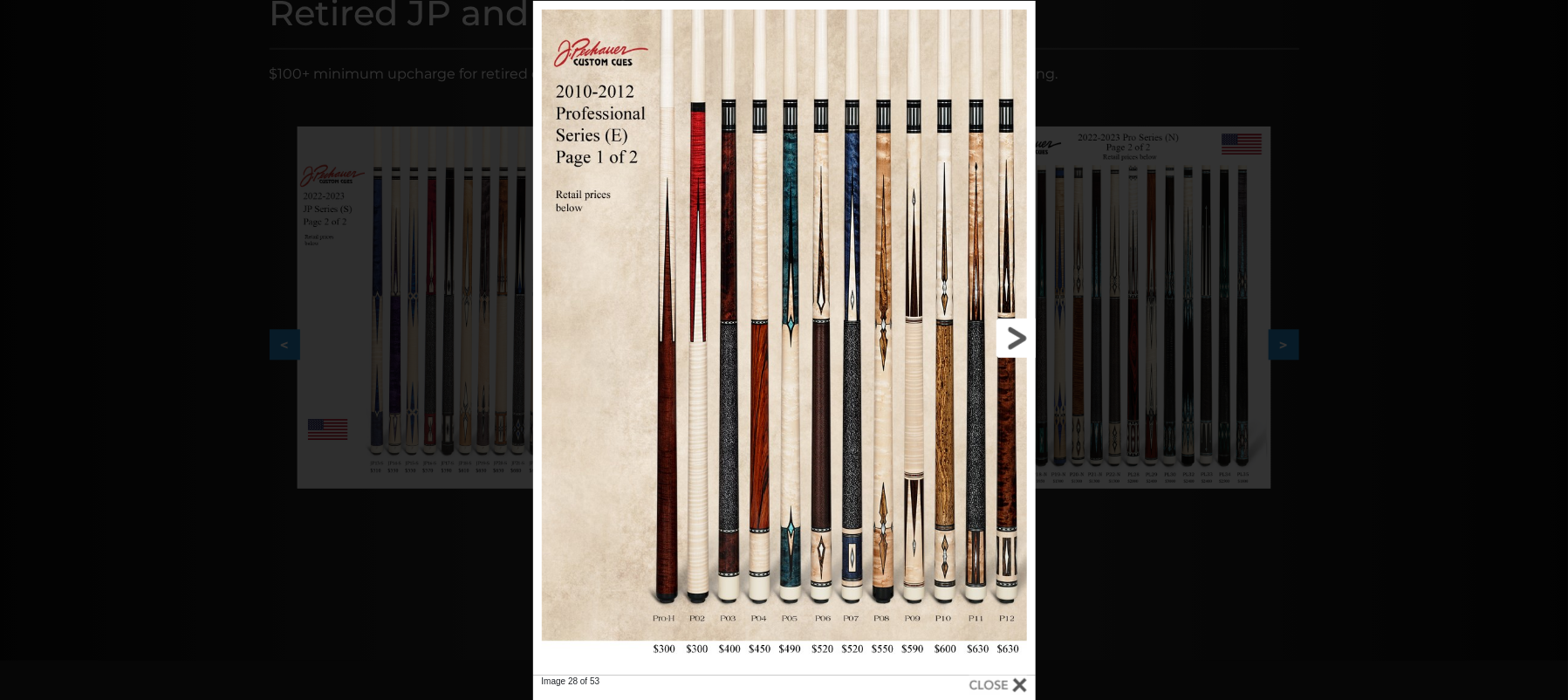
click at [1010, 334] on link at bounding box center [922, 338] width 226 height 675
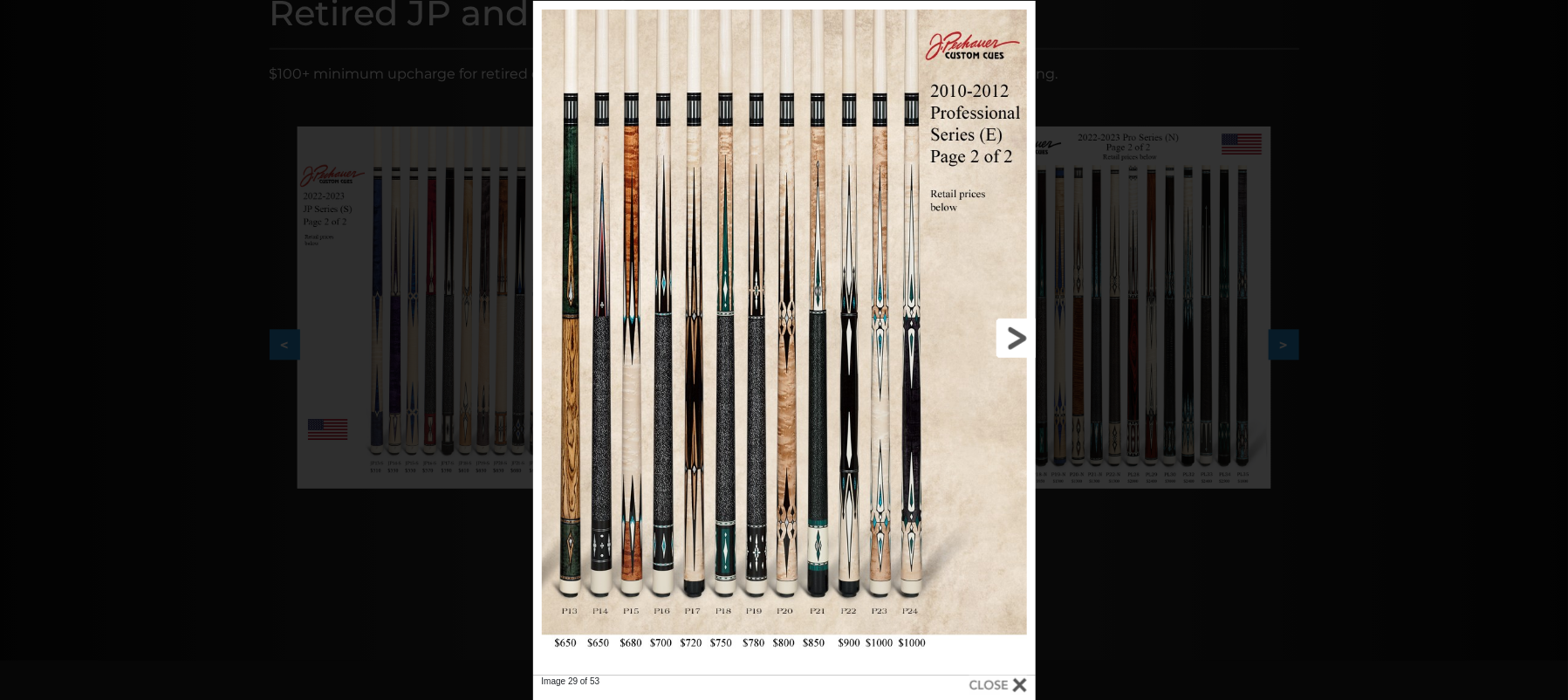
click at [1010, 334] on link at bounding box center [922, 338] width 226 height 675
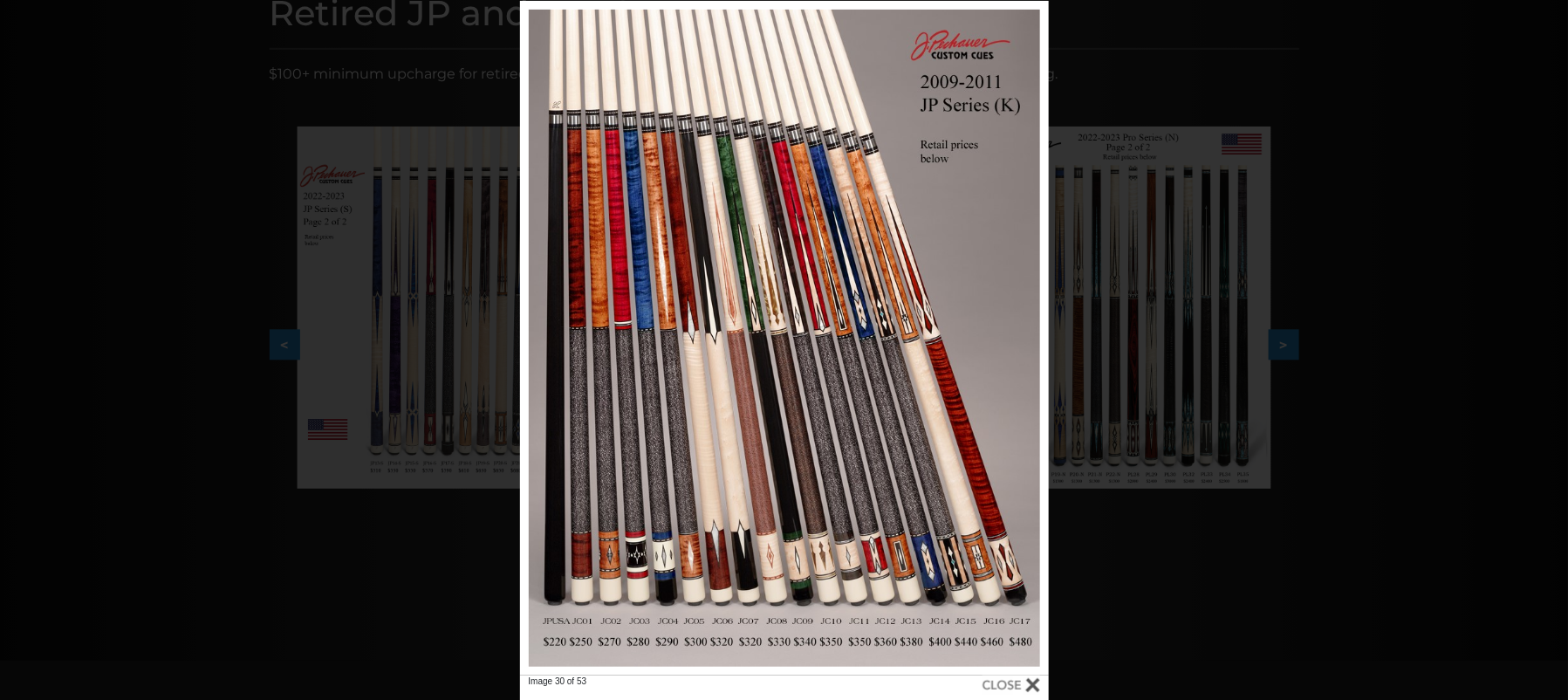
click at [1317, 209] on div "Image 30 of 53" at bounding box center [784, 351] width 1568 height 700
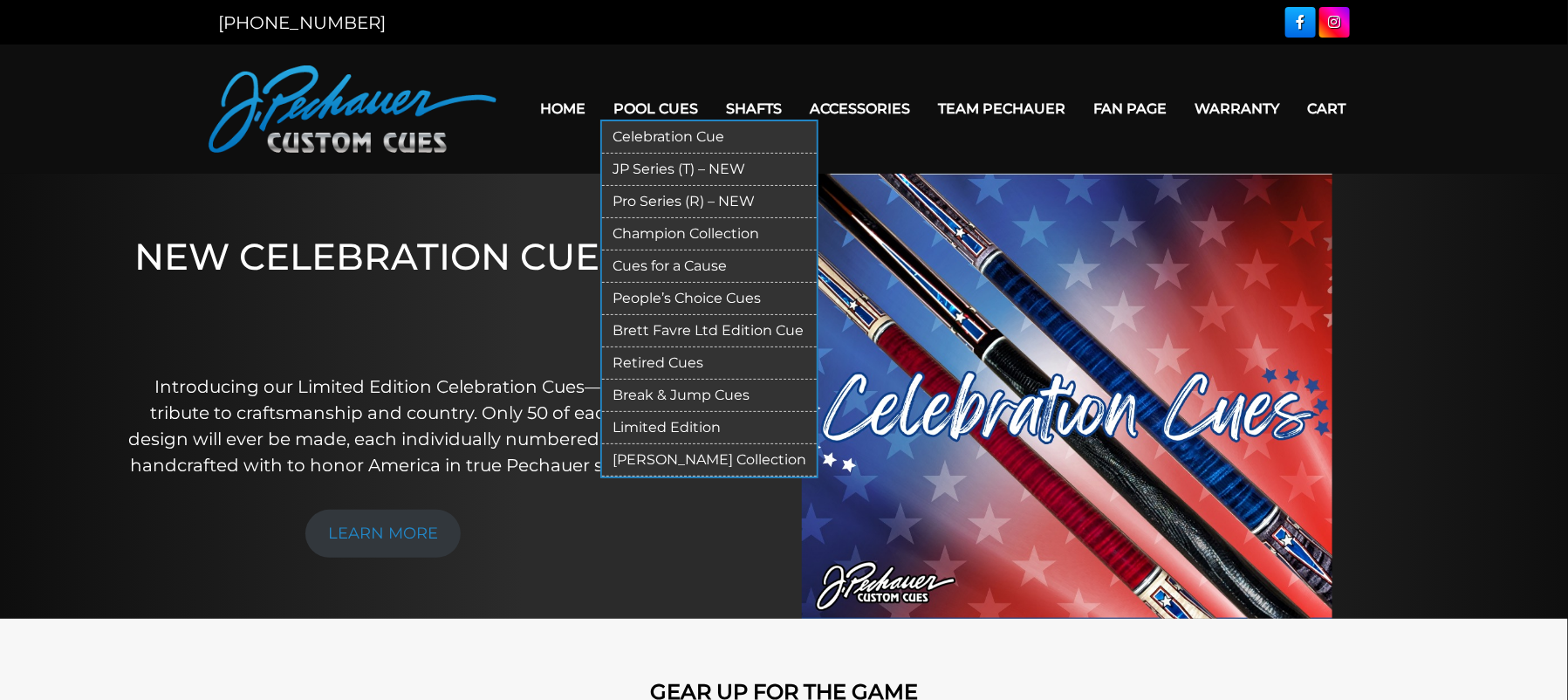
click at [673, 363] on link "Retired Cues" at bounding box center [709, 363] width 215 height 32
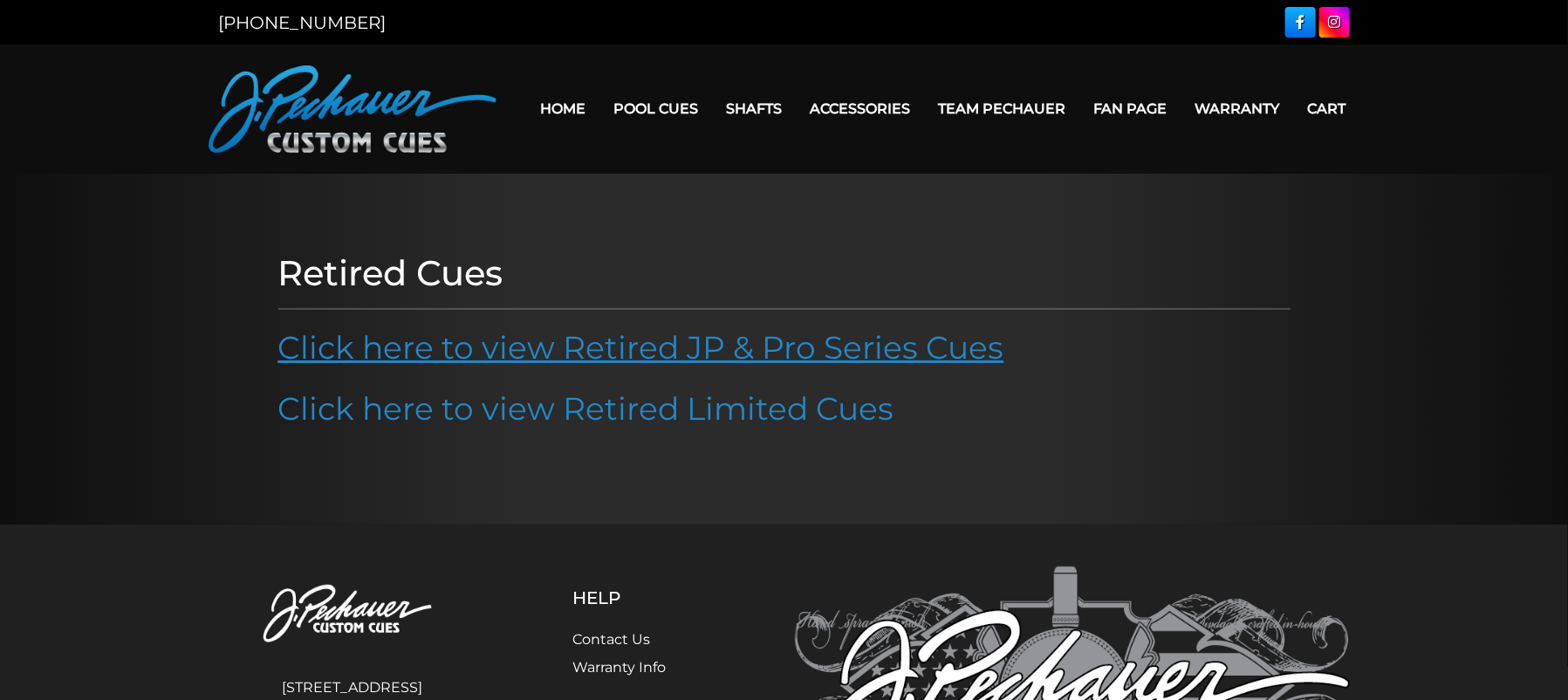
click at [726, 334] on link "Click here to view Retired JP & Pro Series Cues" at bounding box center [641, 346] width 726 height 38
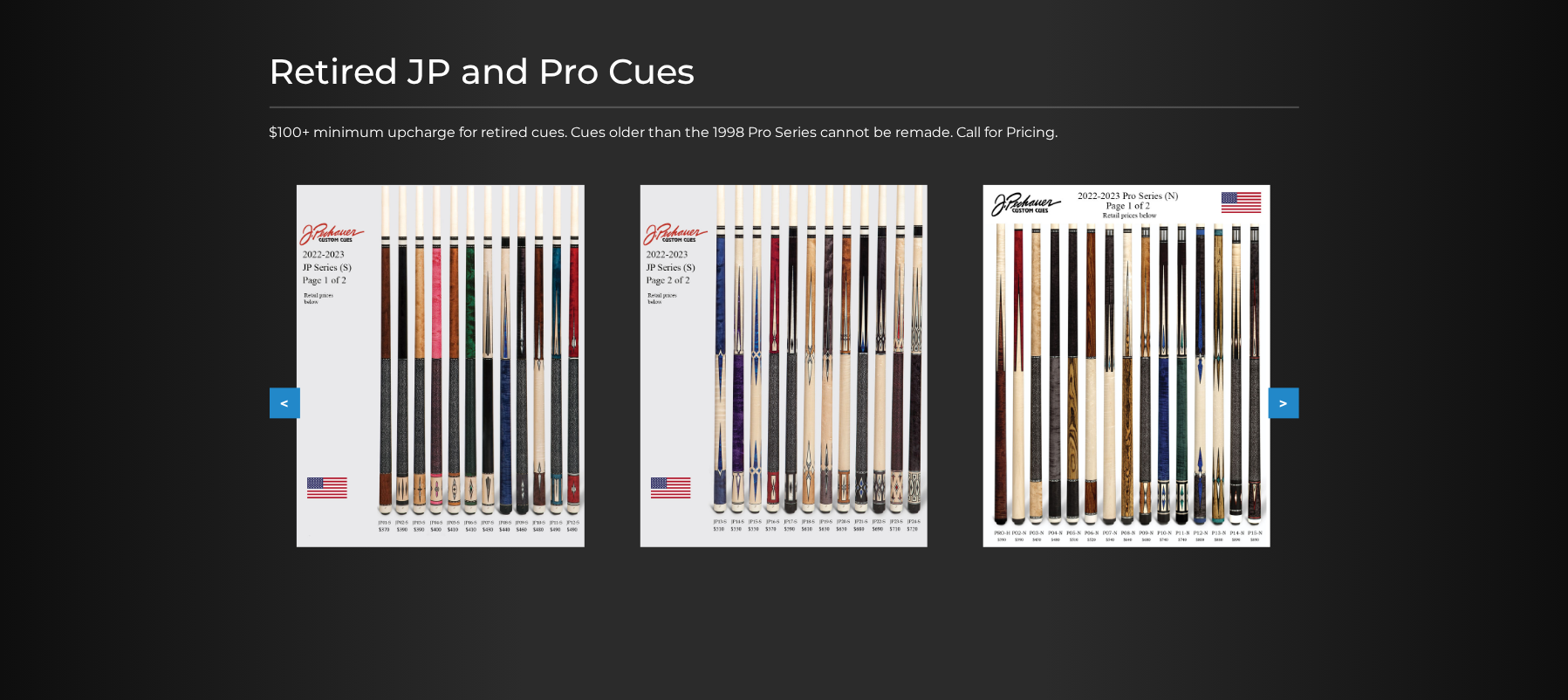
scroll to position [256, 0]
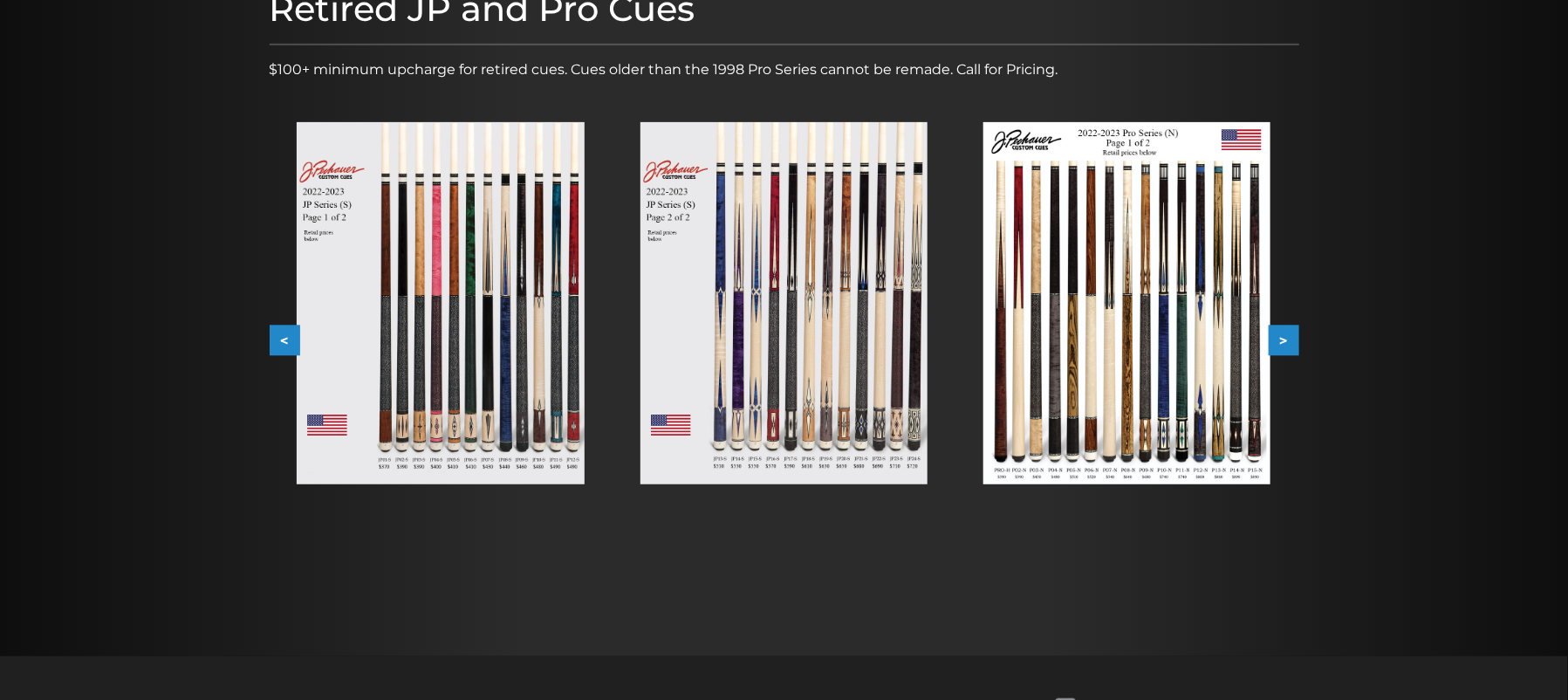
click at [285, 328] on button "<" at bounding box center [284, 340] width 30 height 30
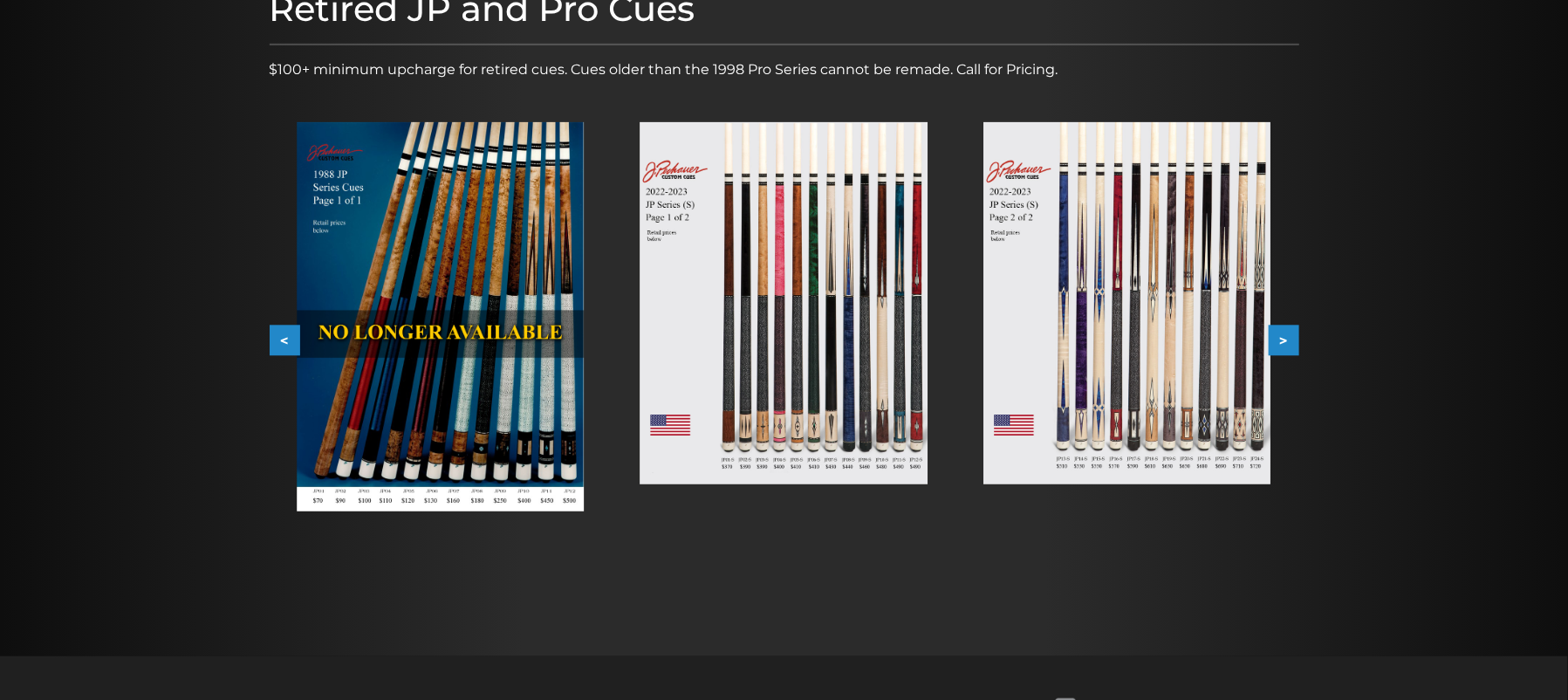
click at [285, 328] on button "<" at bounding box center [284, 340] width 30 height 30
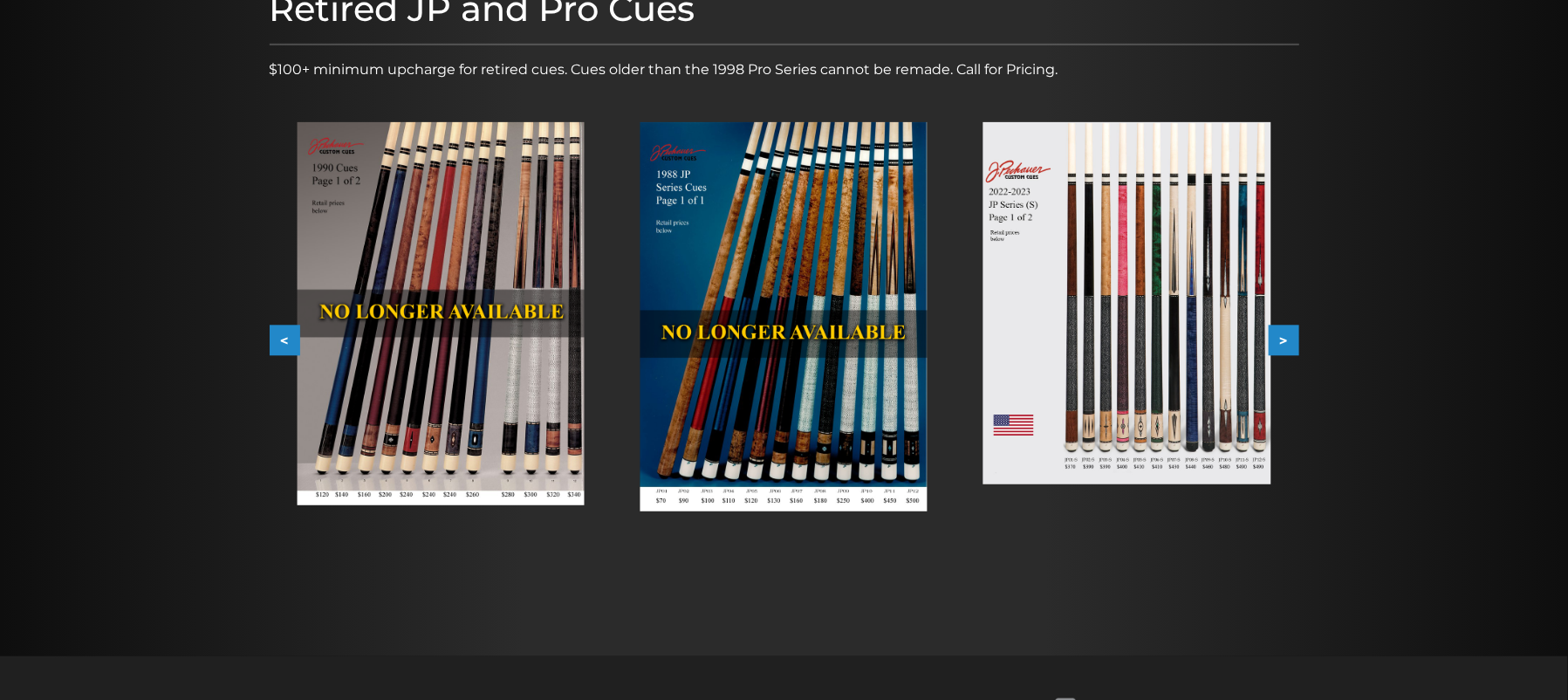
click at [1266, 329] on img at bounding box center [1126, 303] width 287 height 362
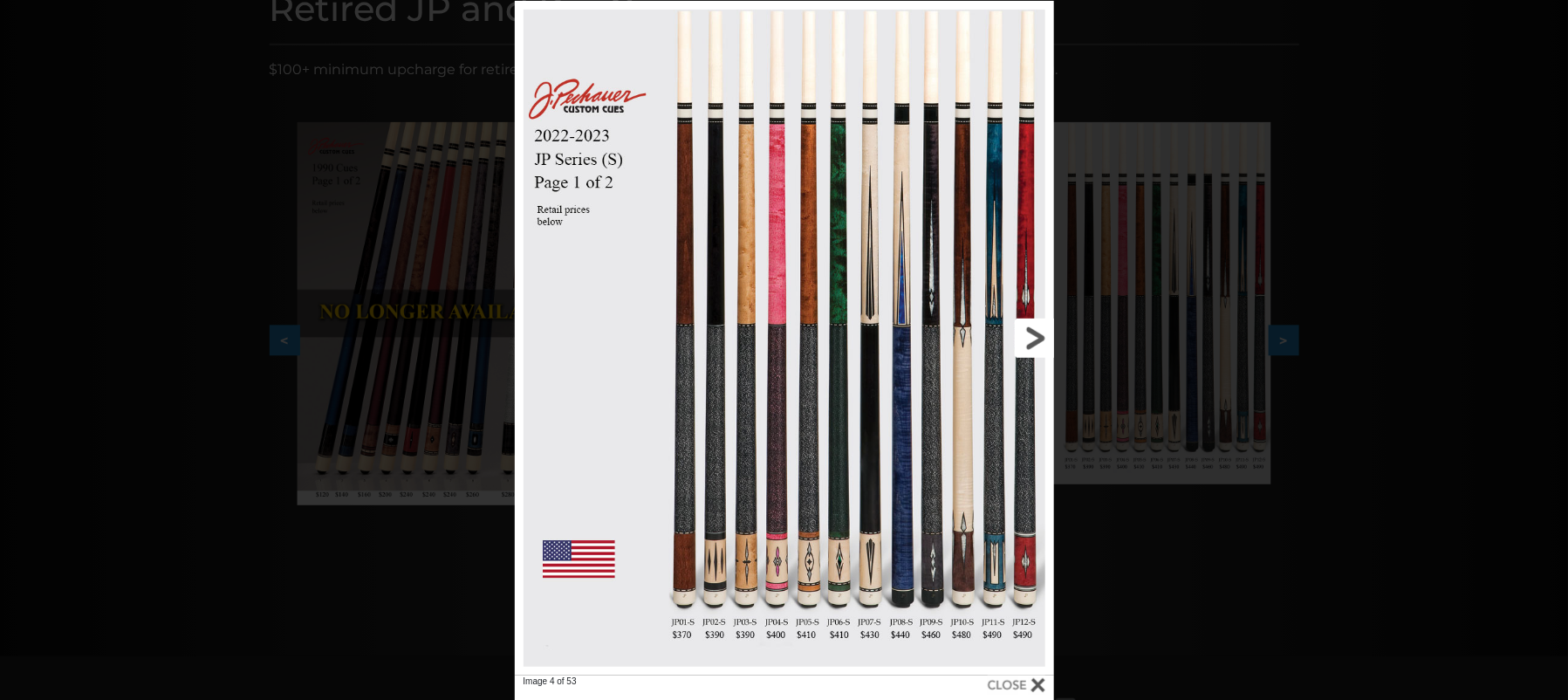
click at [1038, 335] on link at bounding box center [932, 338] width 242 height 675
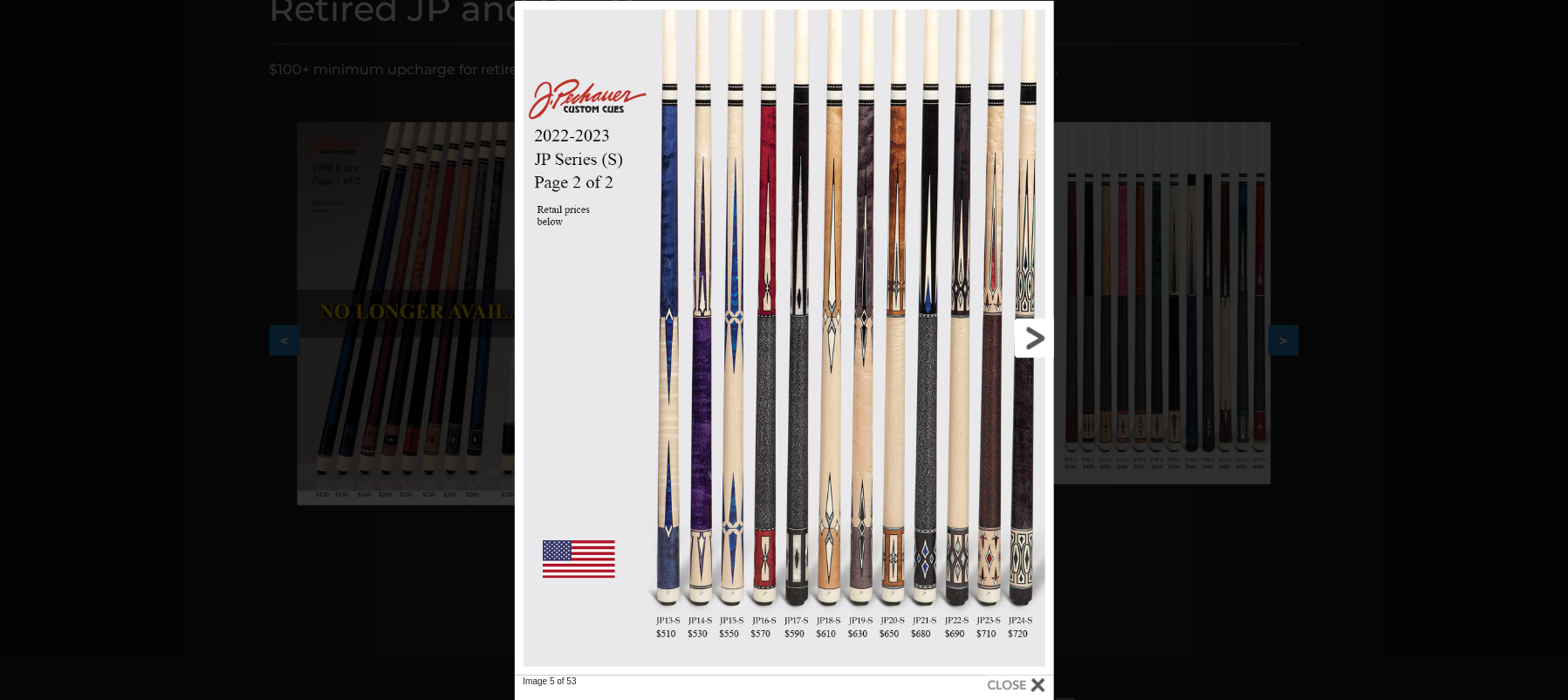
click at [1038, 333] on link at bounding box center [932, 338] width 242 height 675
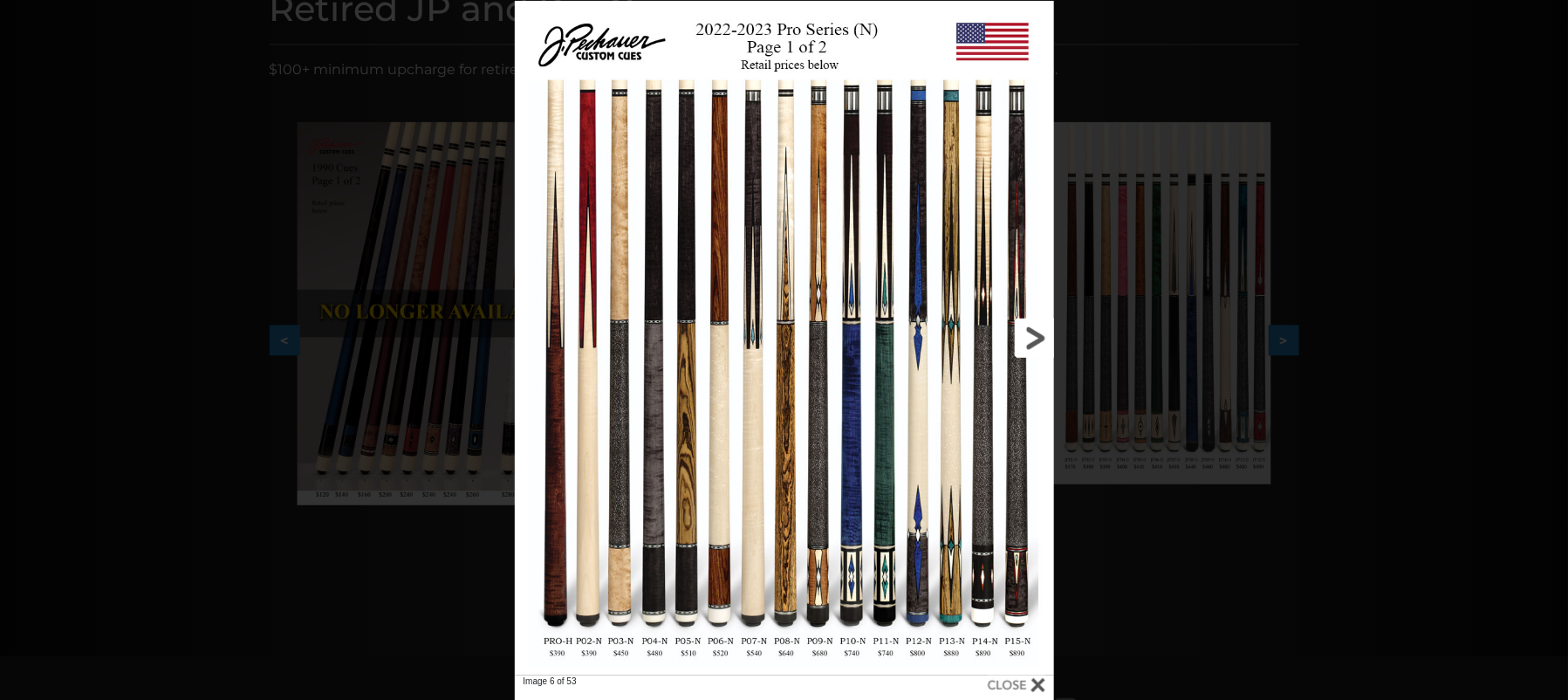
click at [1036, 333] on link at bounding box center [932, 338] width 242 height 675
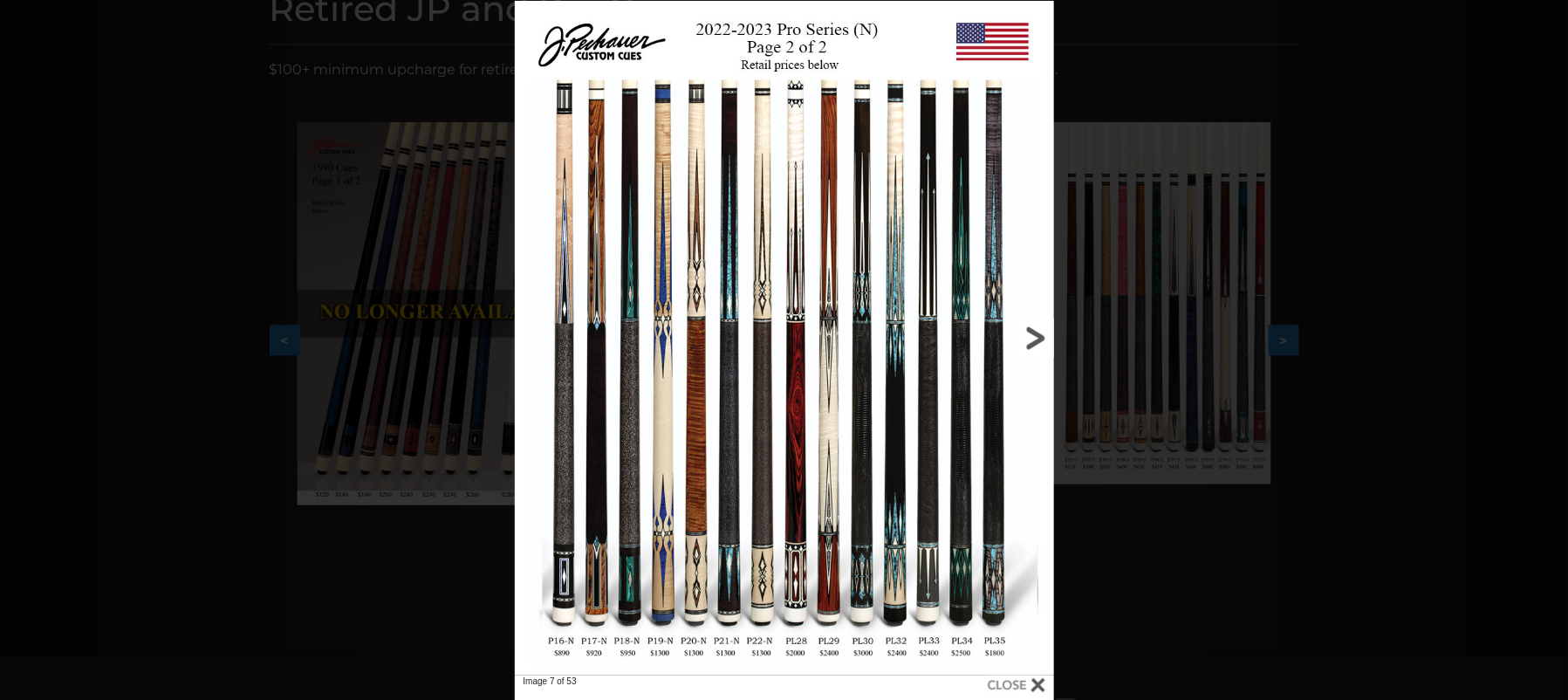
click at [1036, 333] on link at bounding box center [932, 338] width 242 height 675
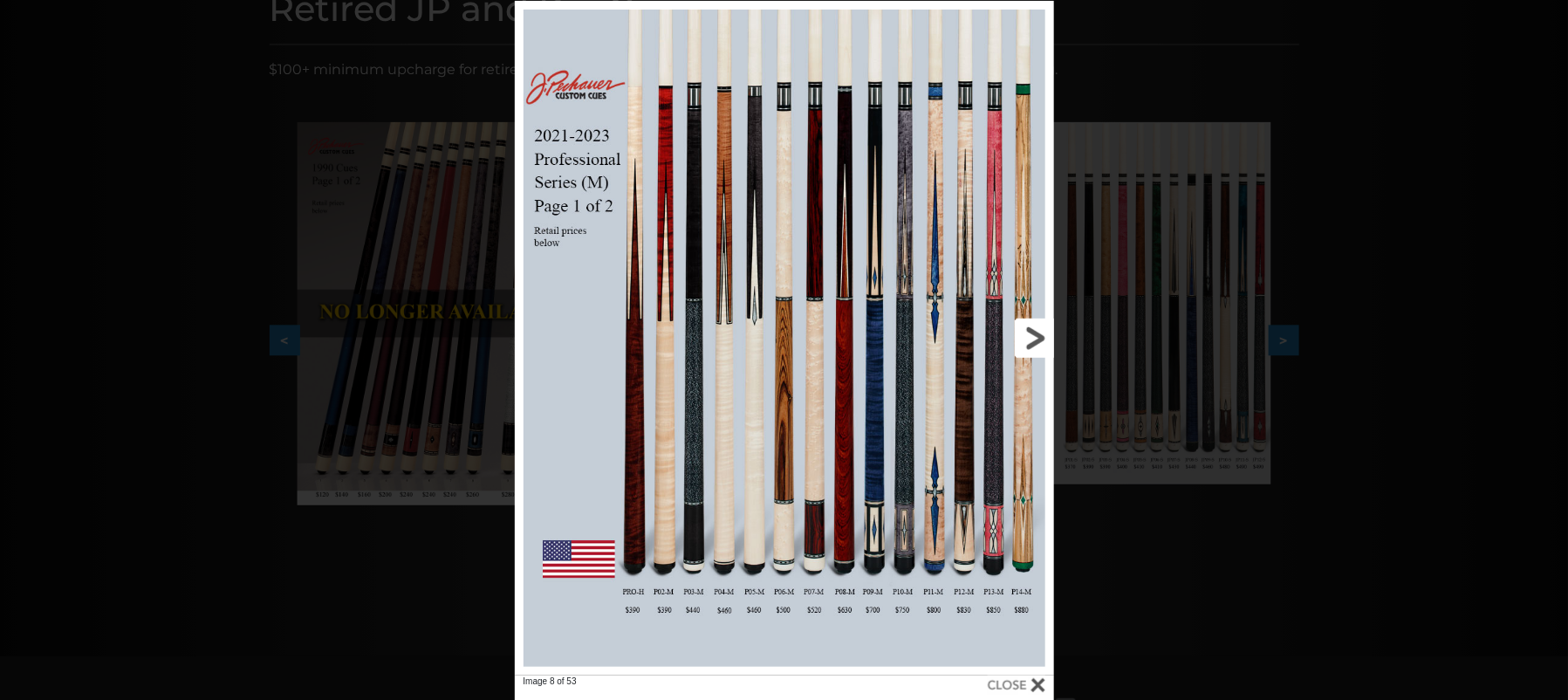
click at [1036, 332] on link at bounding box center [932, 338] width 242 height 675
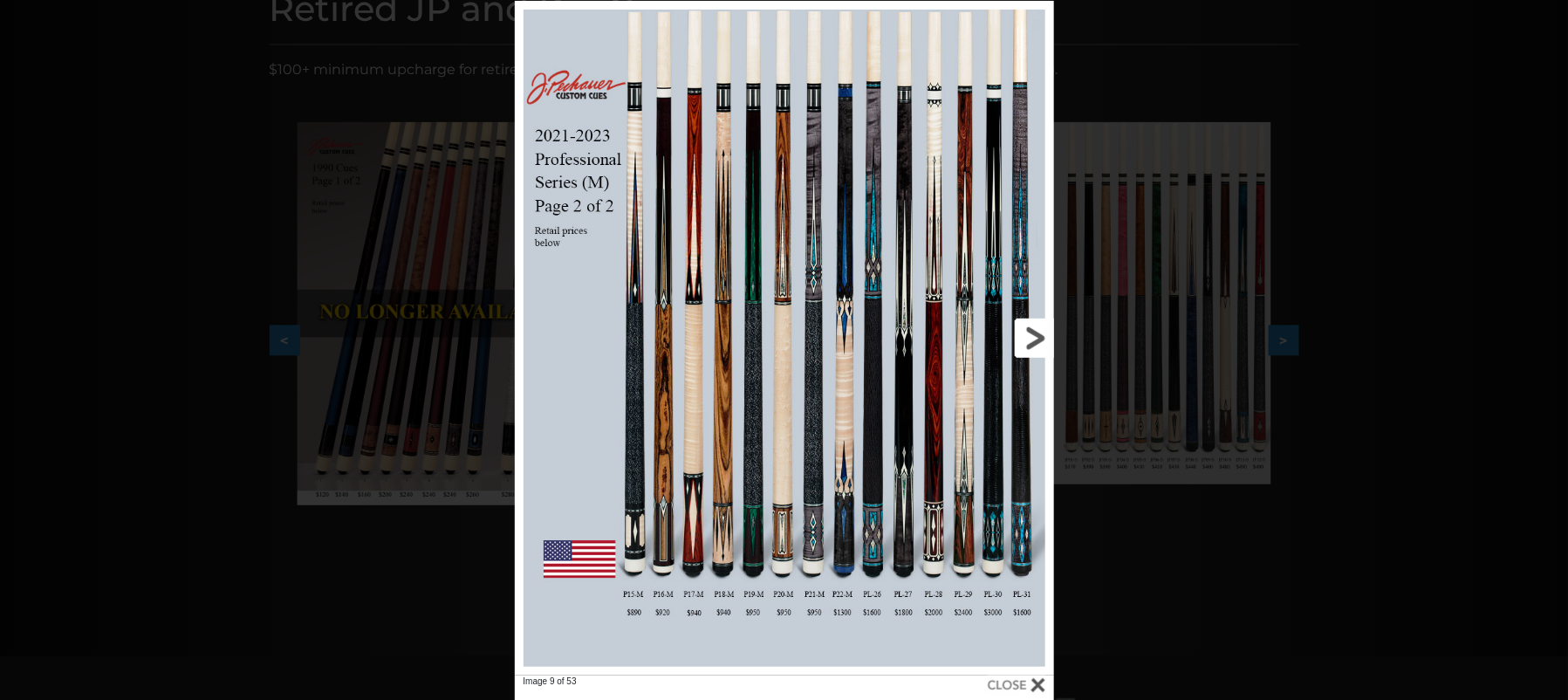
click at [1036, 332] on link at bounding box center [932, 338] width 242 height 675
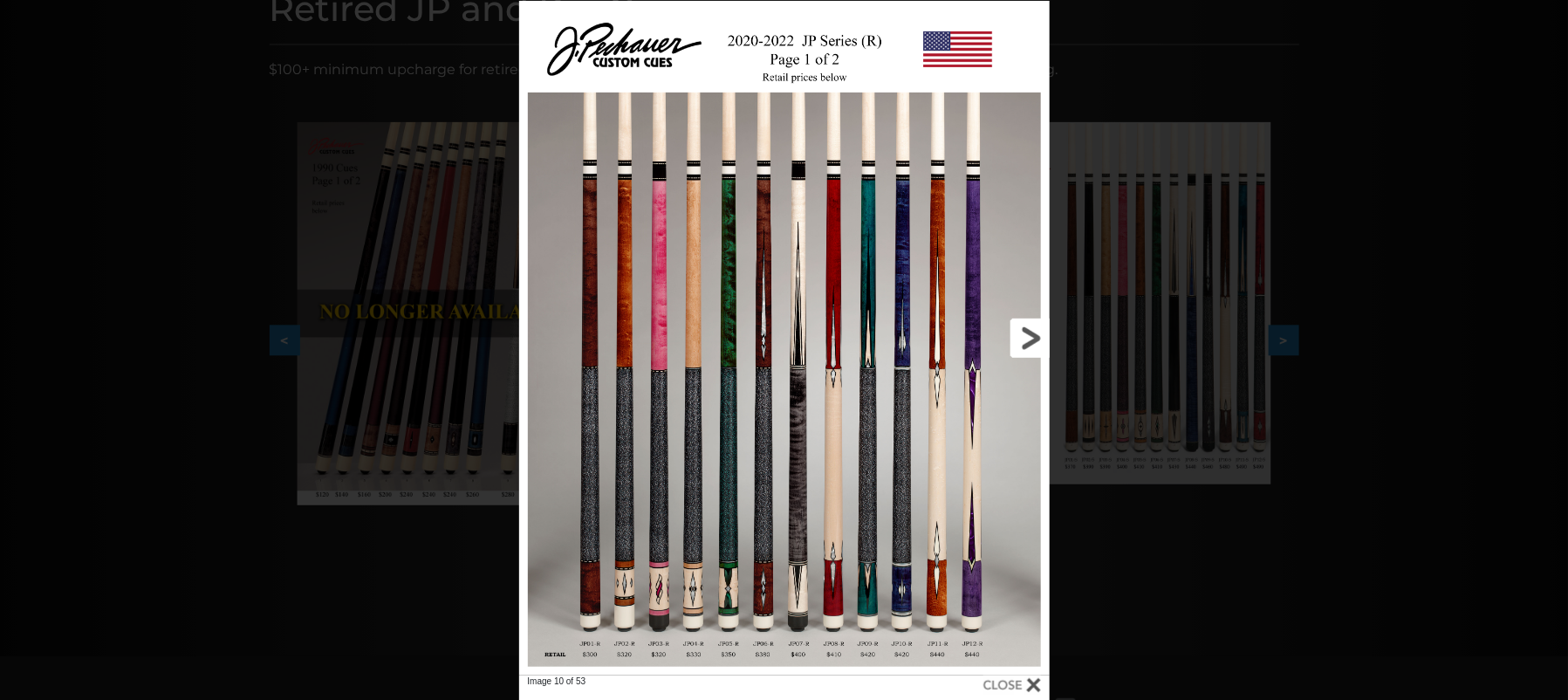
click at [1036, 332] on link at bounding box center [931, 338] width 239 height 675
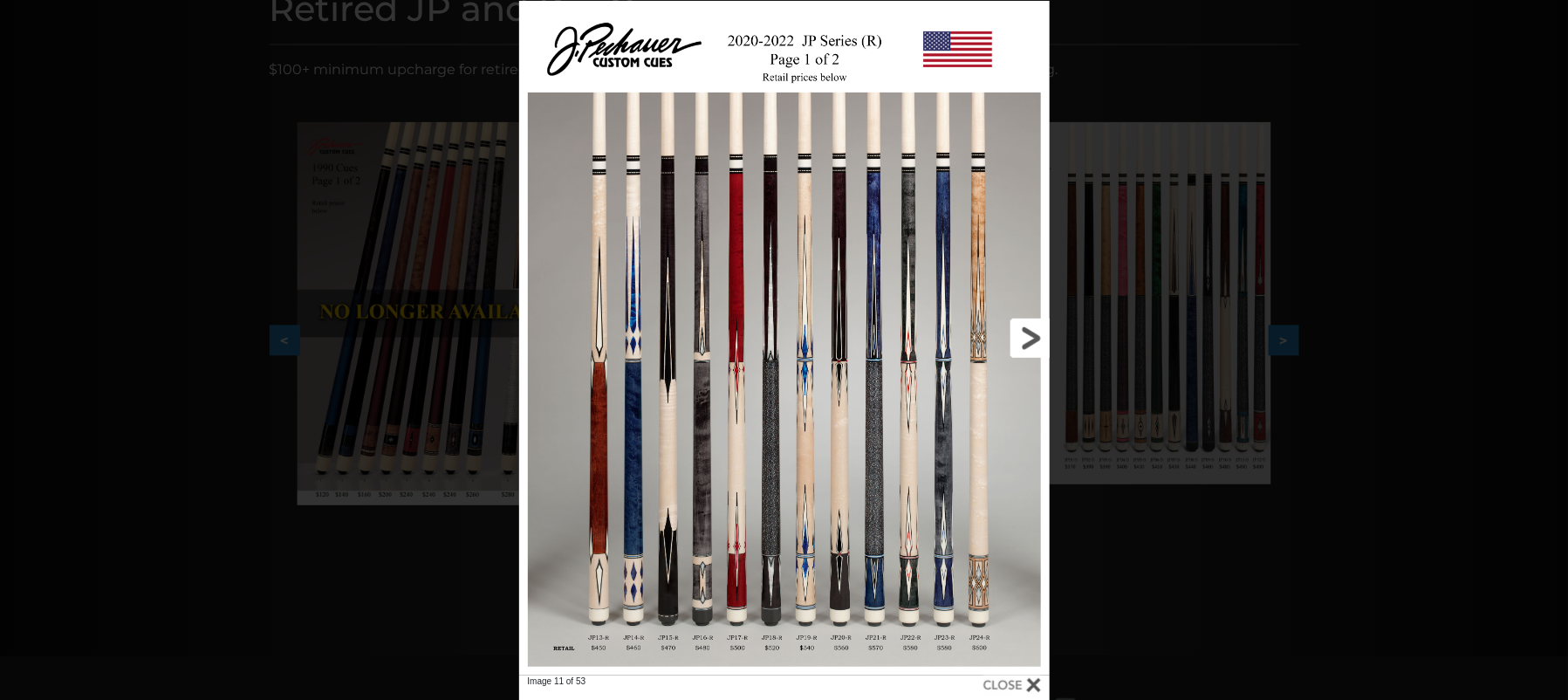
click at [1036, 332] on link at bounding box center [931, 338] width 239 height 675
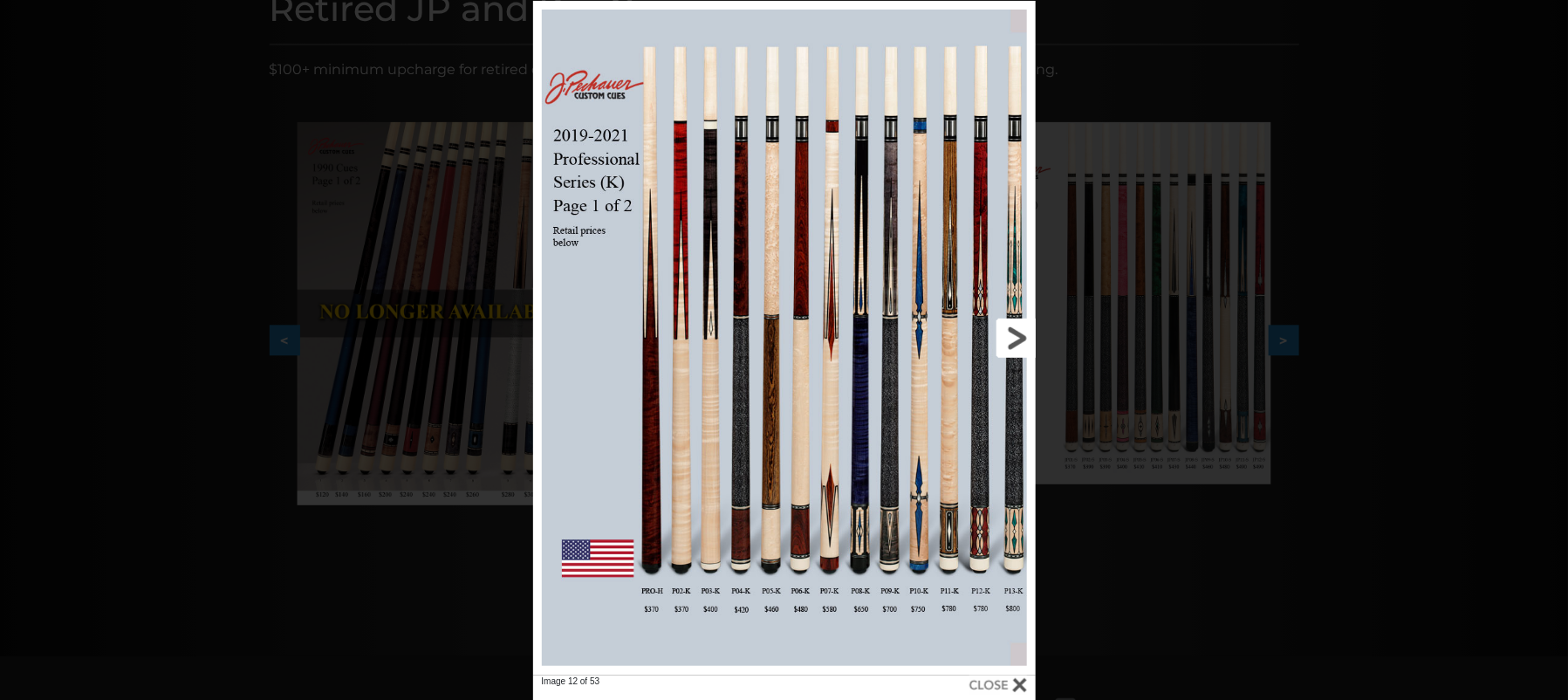
click at [1036, 332] on div "Image 12 of 53" at bounding box center [784, 351] width 1568 height 700
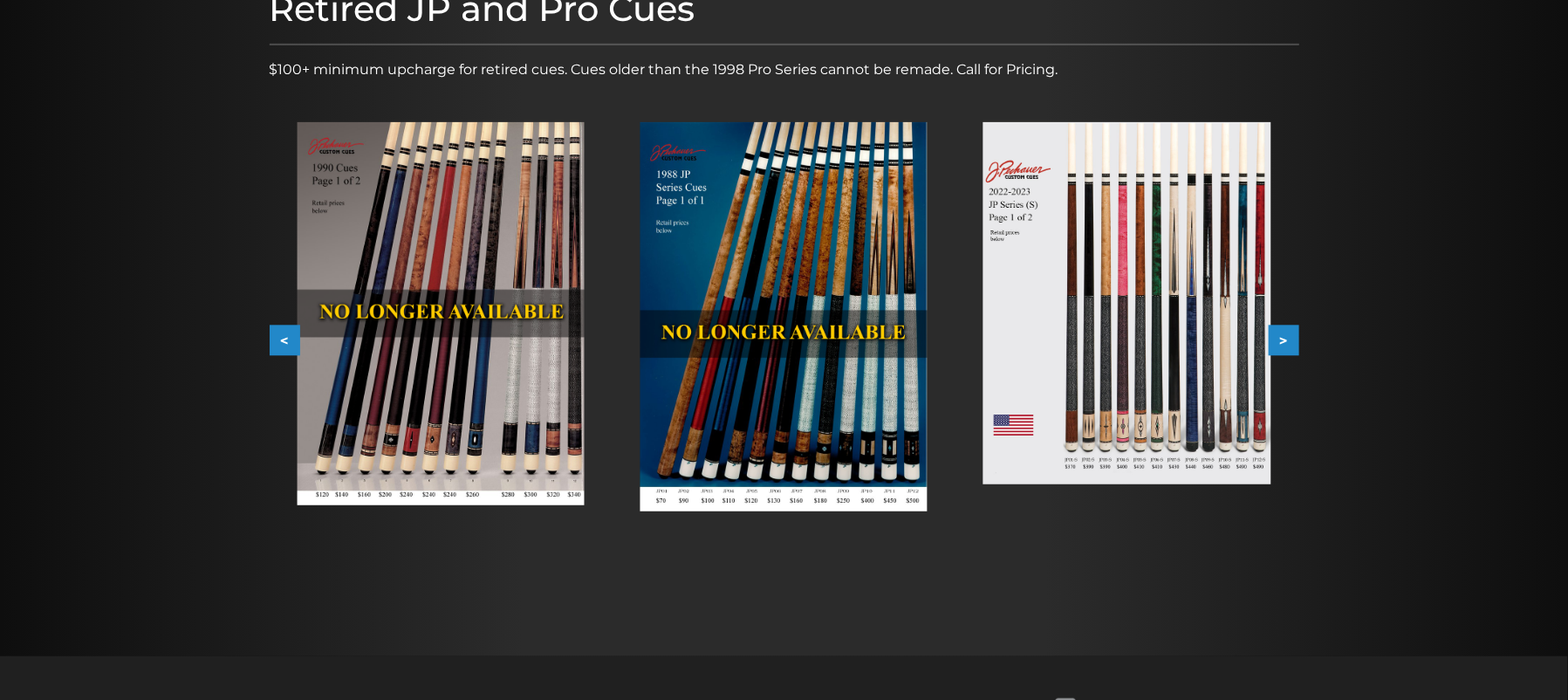
click at [1281, 330] on button ">" at bounding box center [1284, 340] width 30 height 30
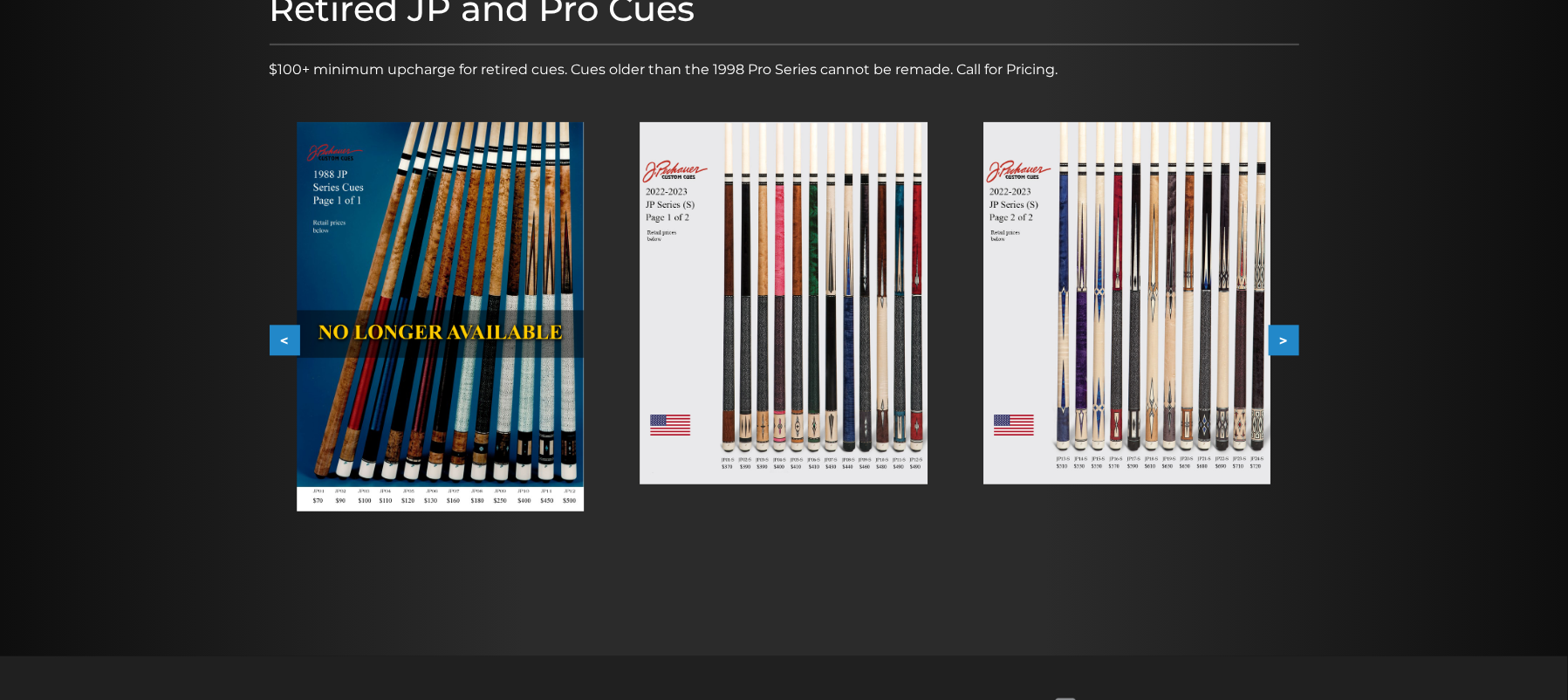
click at [1281, 330] on button ">" at bounding box center [1284, 340] width 30 height 30
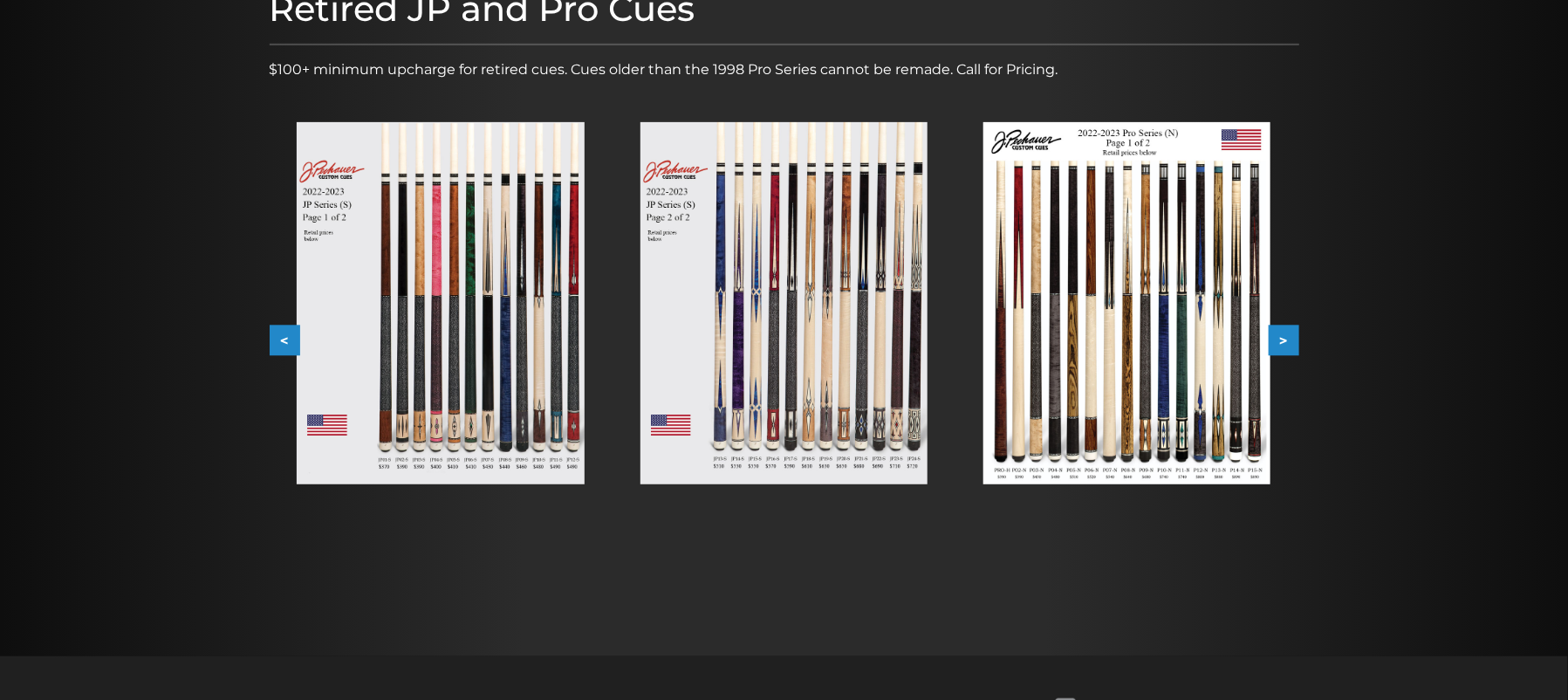
click at [1281, 330] on button ">" at bounding box center [1284, 340] width 30 height 30
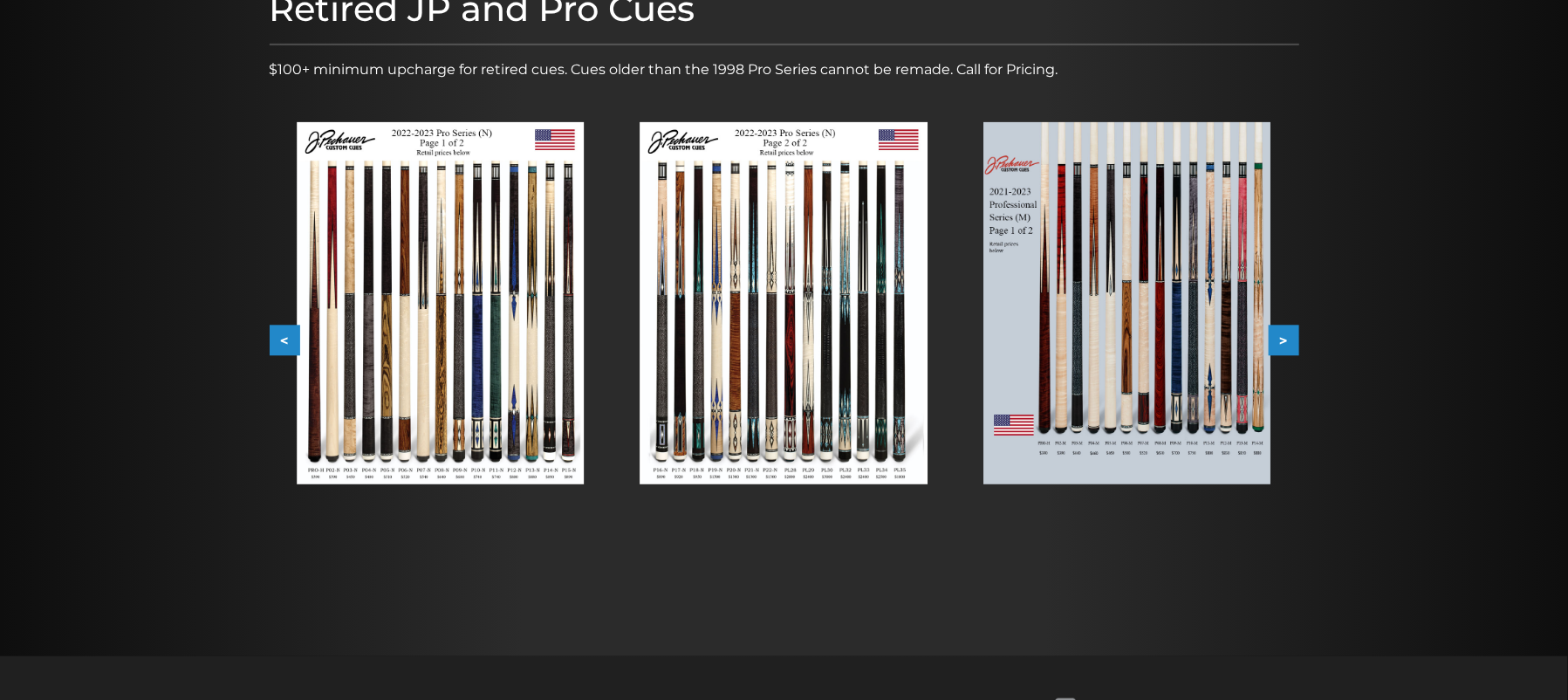
click at [1281, 330] on button ">" at bounding box center [1284, 340] width 30 height 30
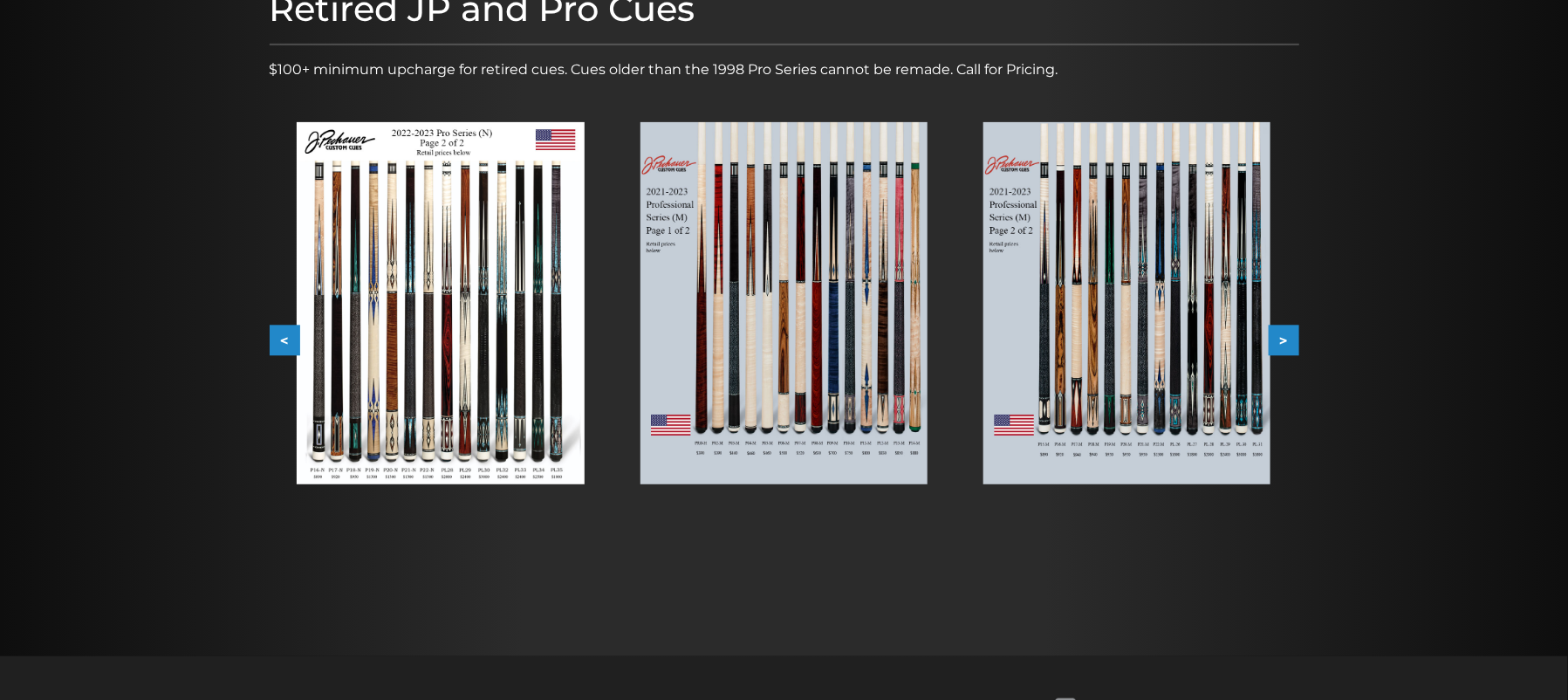
click at [1281, 330] on button ">" at bounding box center [1284, 340] width 30 height 30
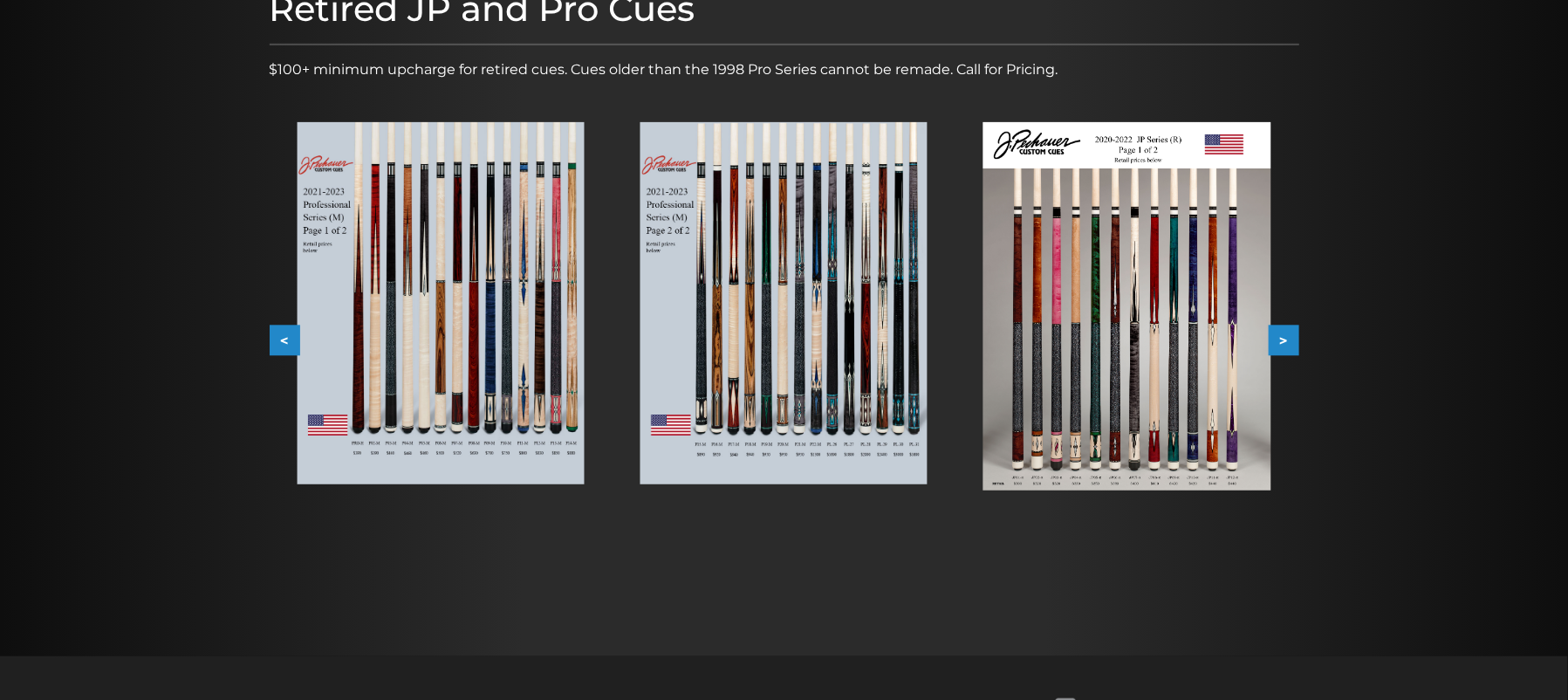
click at [1061, 239] on img at bounding box center [1126, 306] width 287 height 368
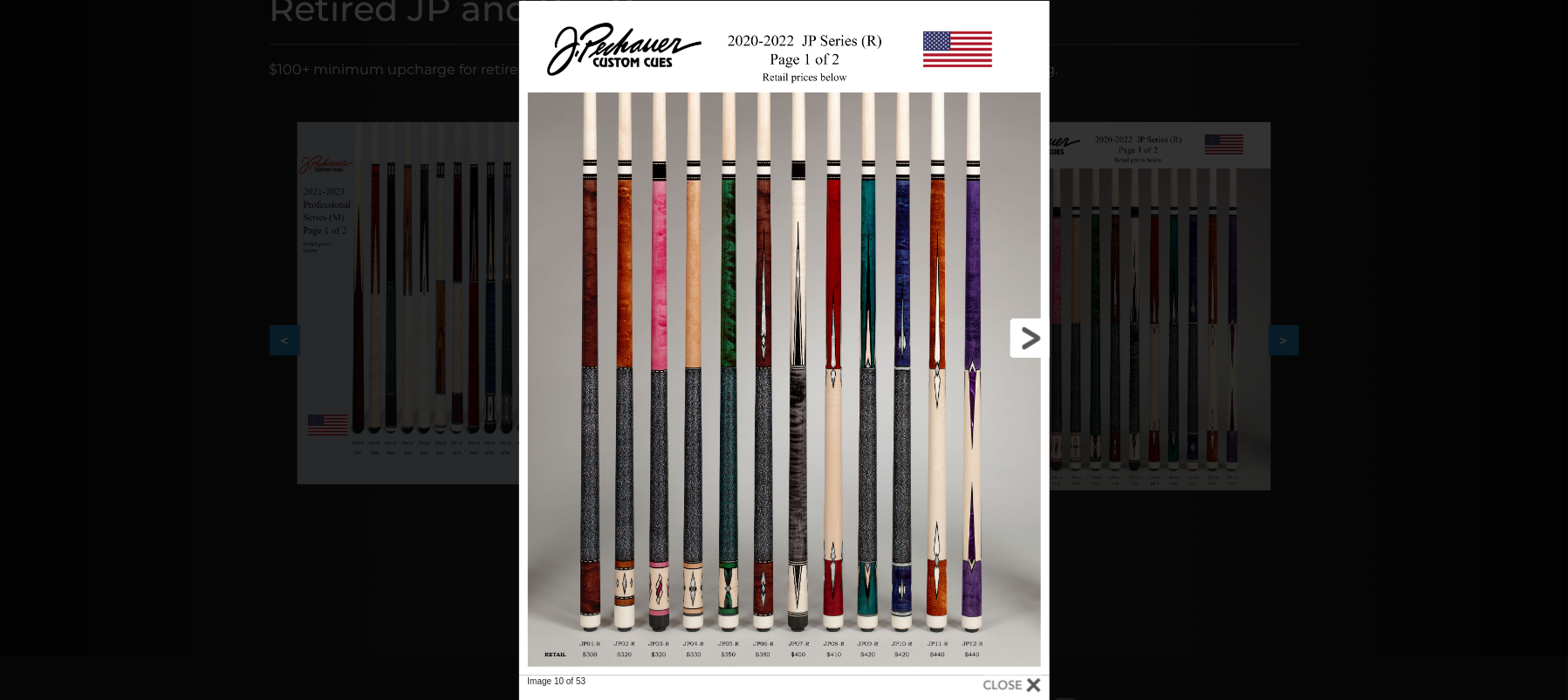
click at [1028, 327] on link at bounding box center [931, 338] width 239 height 675
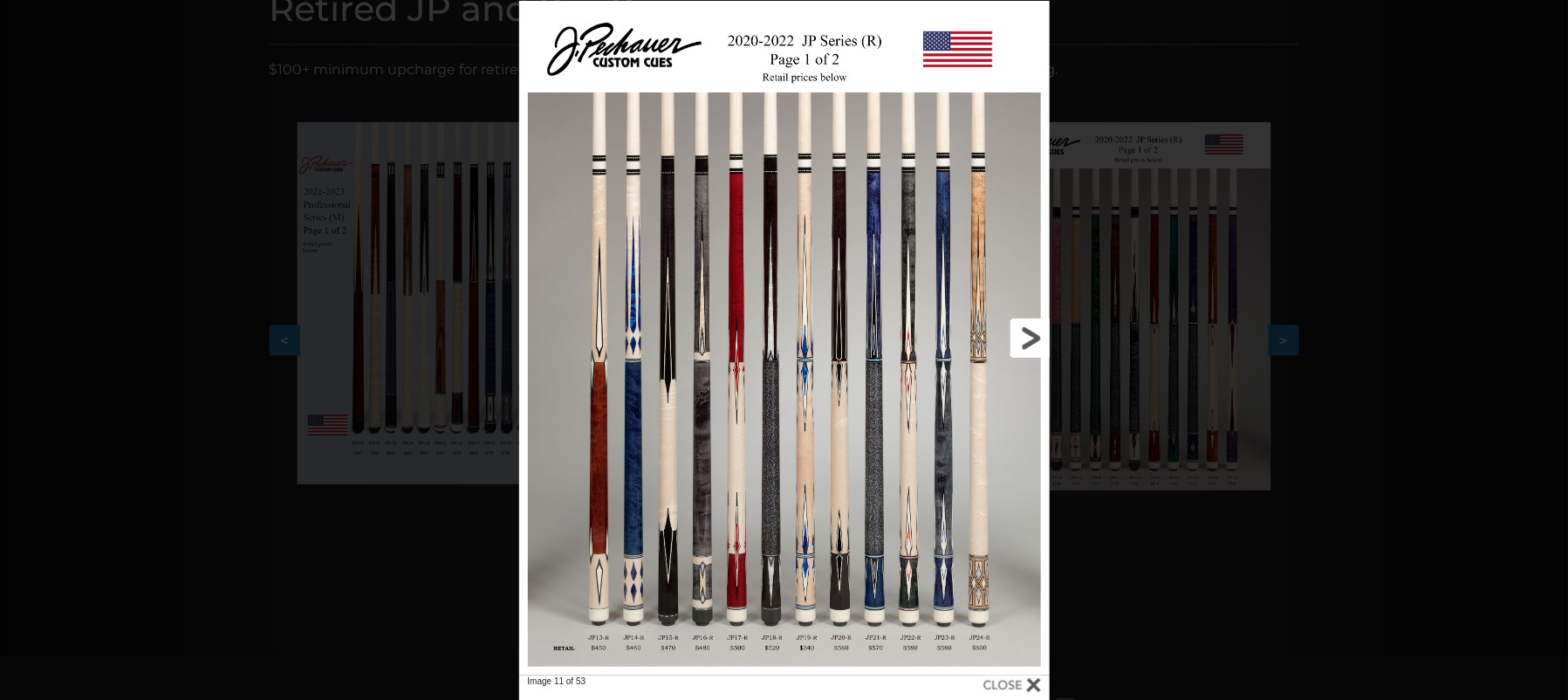
click at [1028, 327] on link at bounding box center [931, 338] width 239 height 675
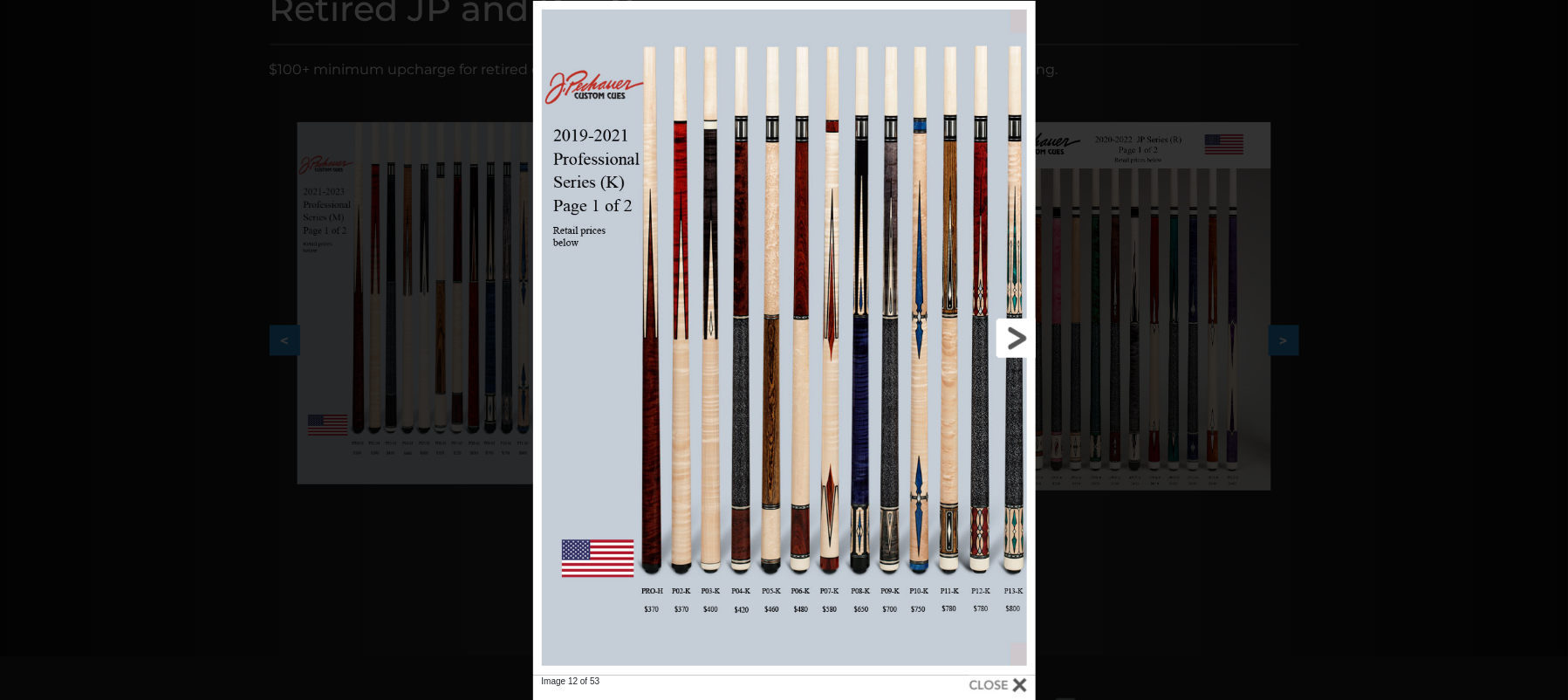
click at [1015, 333] on link at bounding box center [922, 338] width 226 height 675
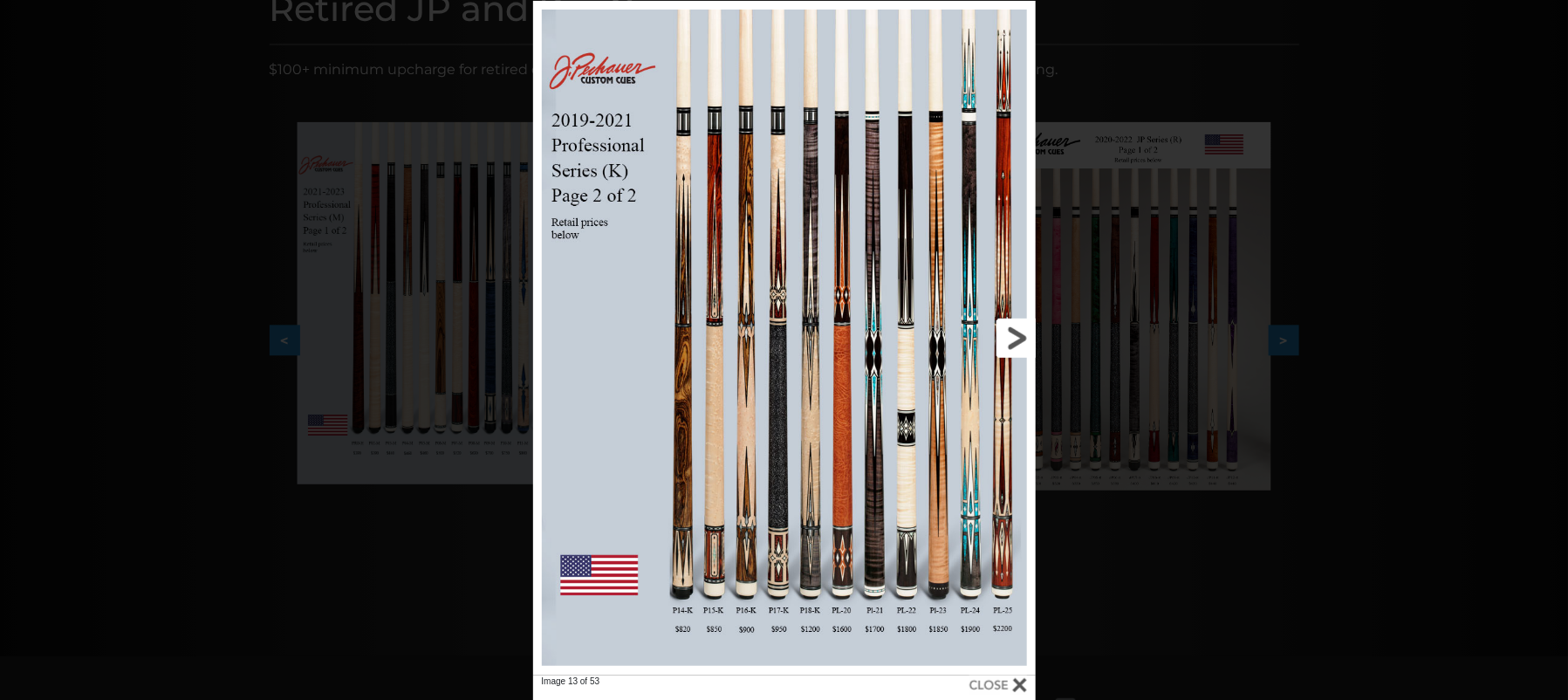
click at [1015, 333] on link at bounding box center [922, 338] width 226 height 675
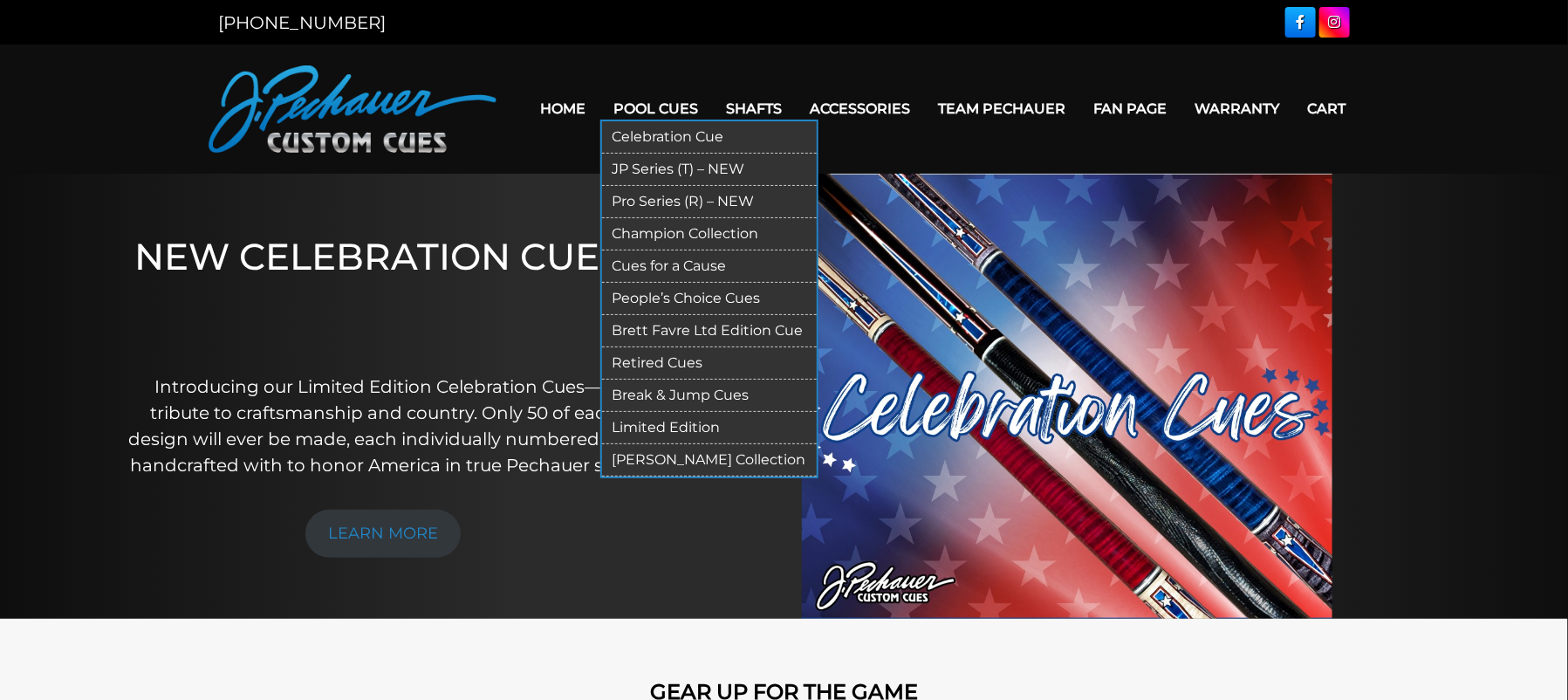
click at [668, 361] on link "Retired Cues" at bounding box center [709, 363] width 215 height 32
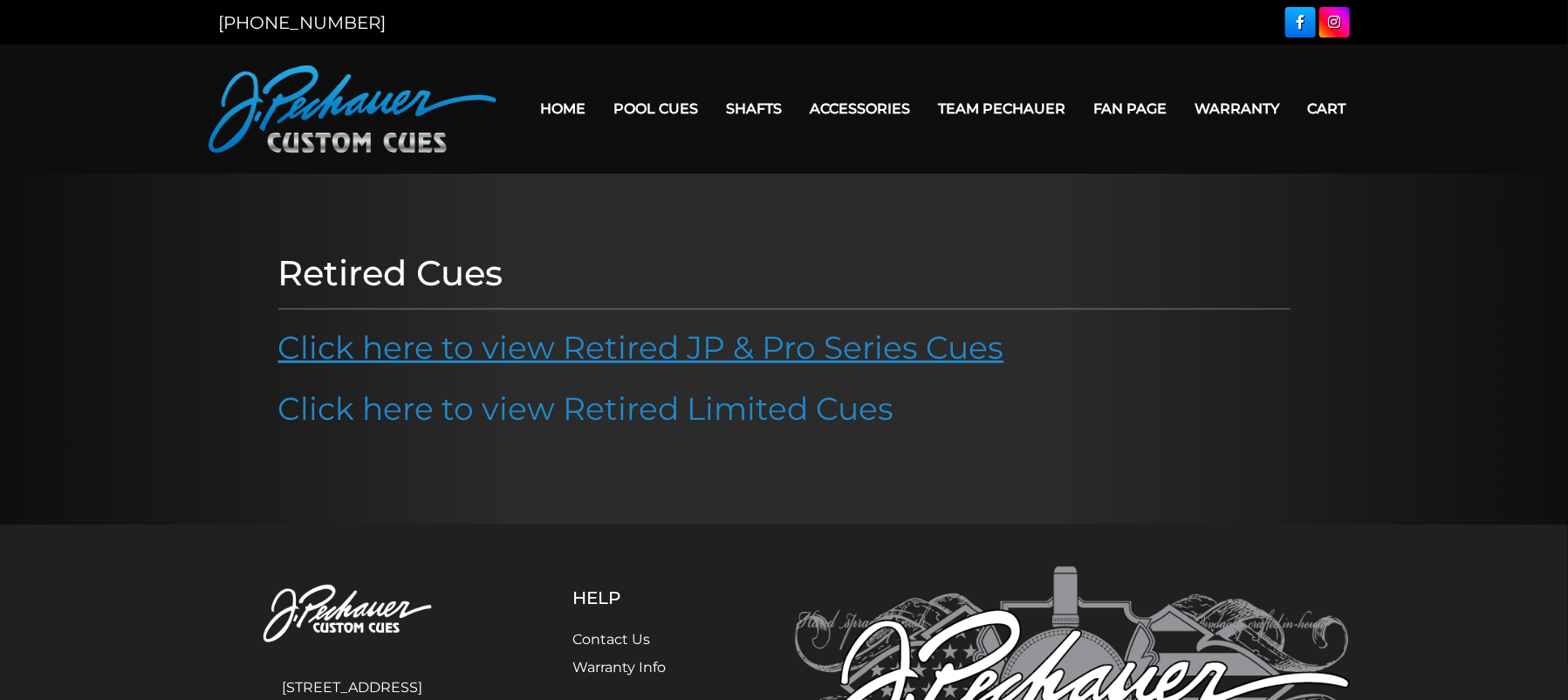
click at [668, 359] on link "Click here to view Retired JP & Pro Series Cues" at bounding box center [641, 346] width 726 height 38
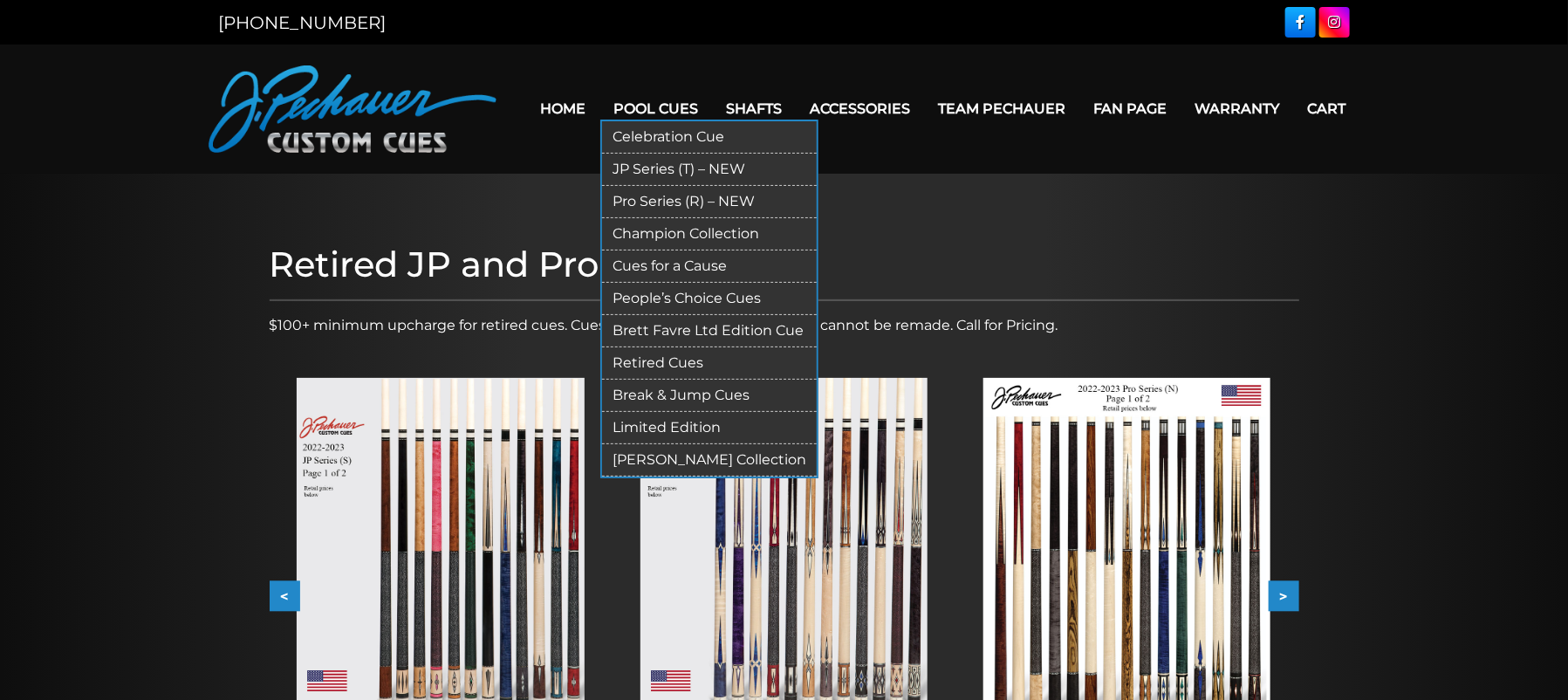
click at [684, 199] on link "Pro Series (R) – NEW" at bounding box center [709, 201] width 215 height 32
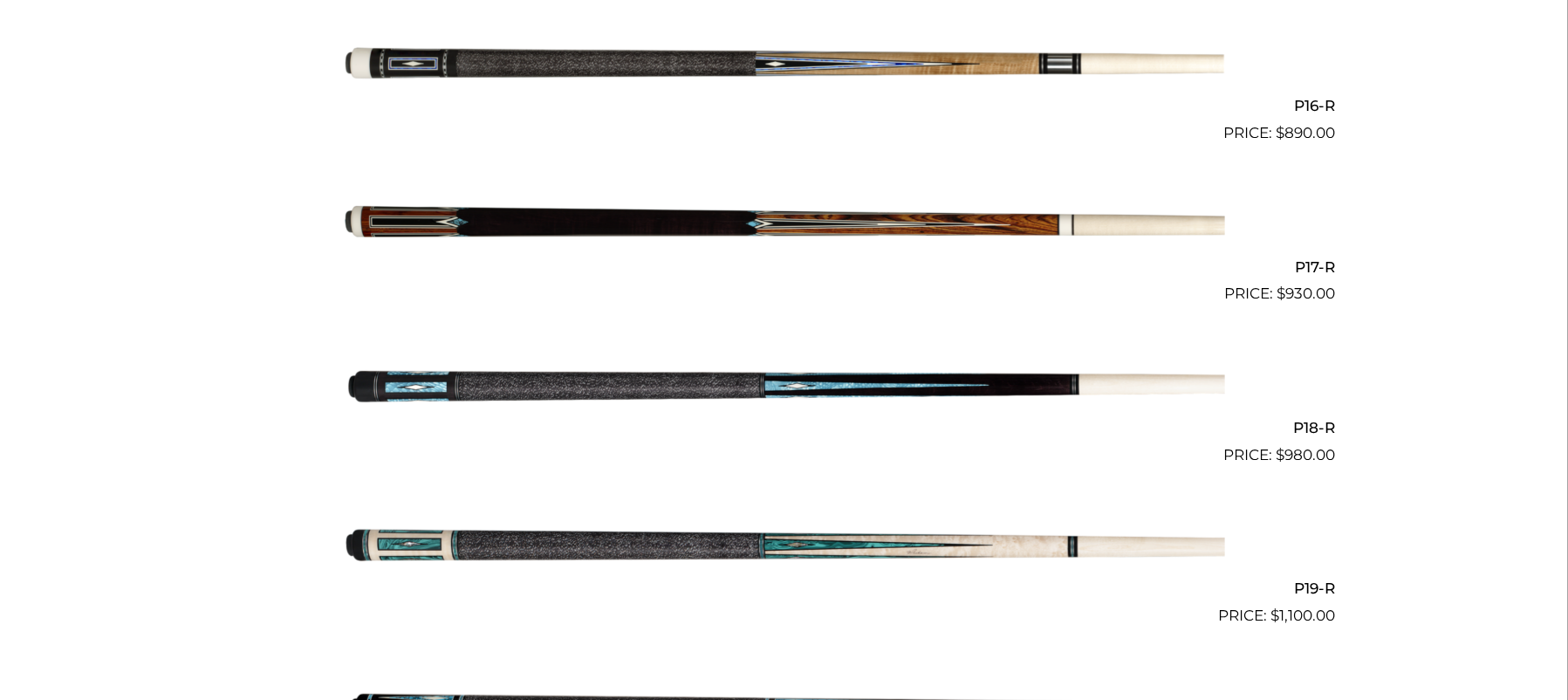
scroll to position [2920, 0]
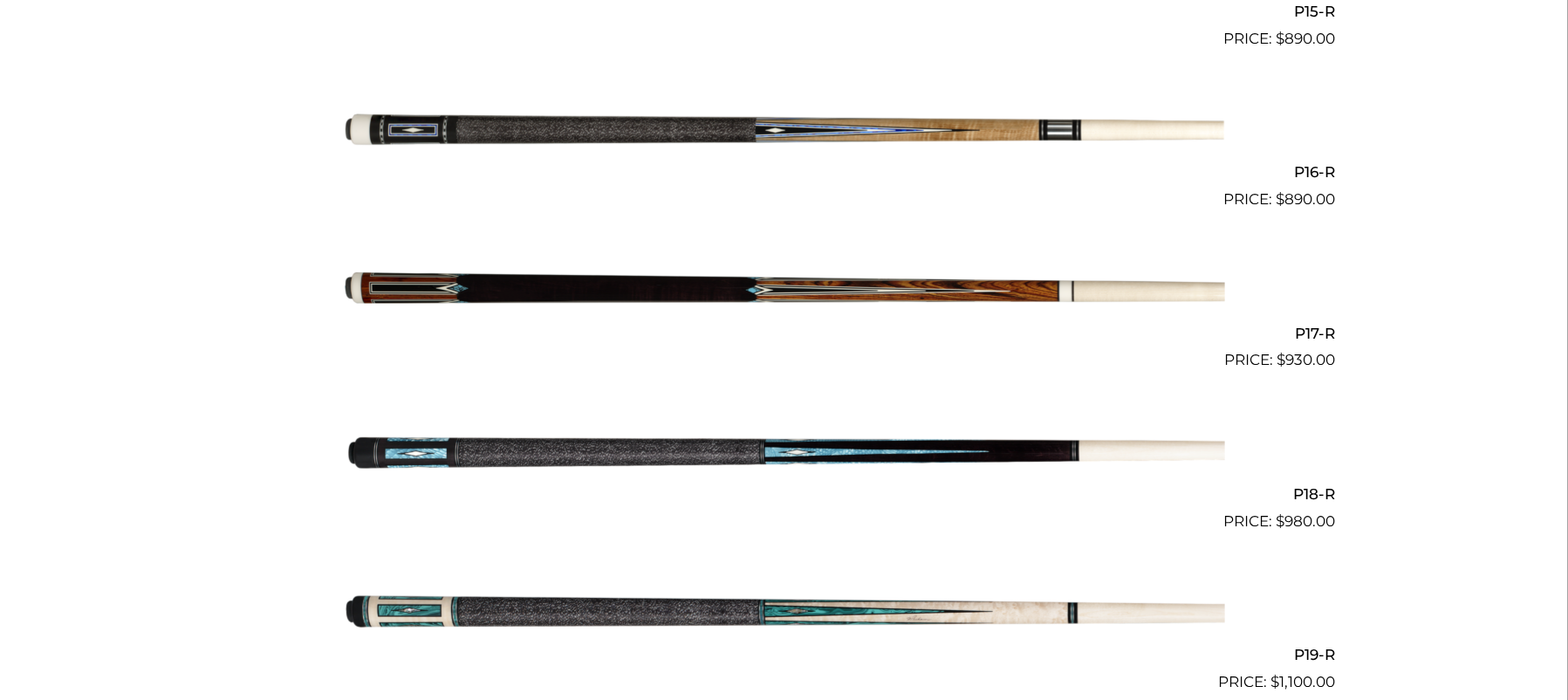
click at [675, 291] on img at bounding box center [785, 291] width 881 height 147
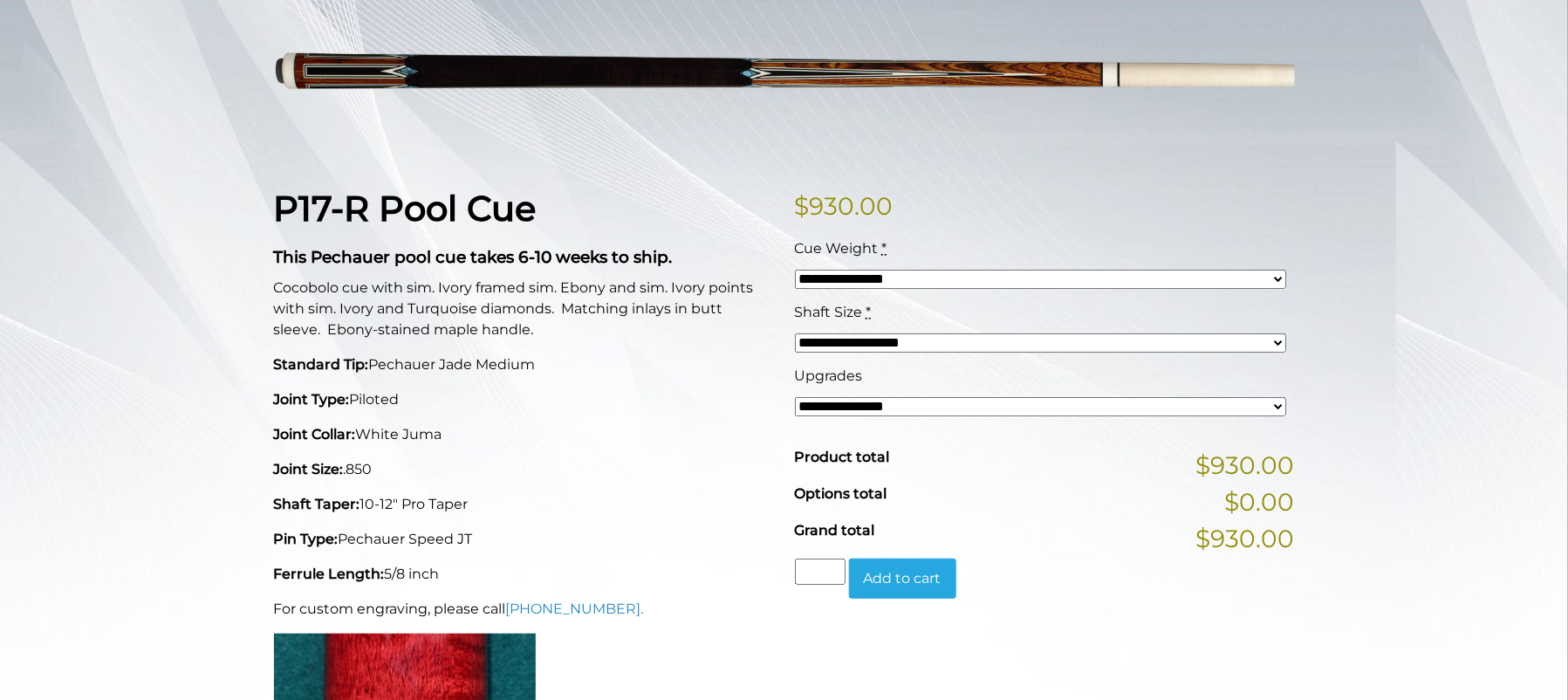
scroll to position [282, 0]
